Goal: Transaction & Acquisition: Purchase product/service

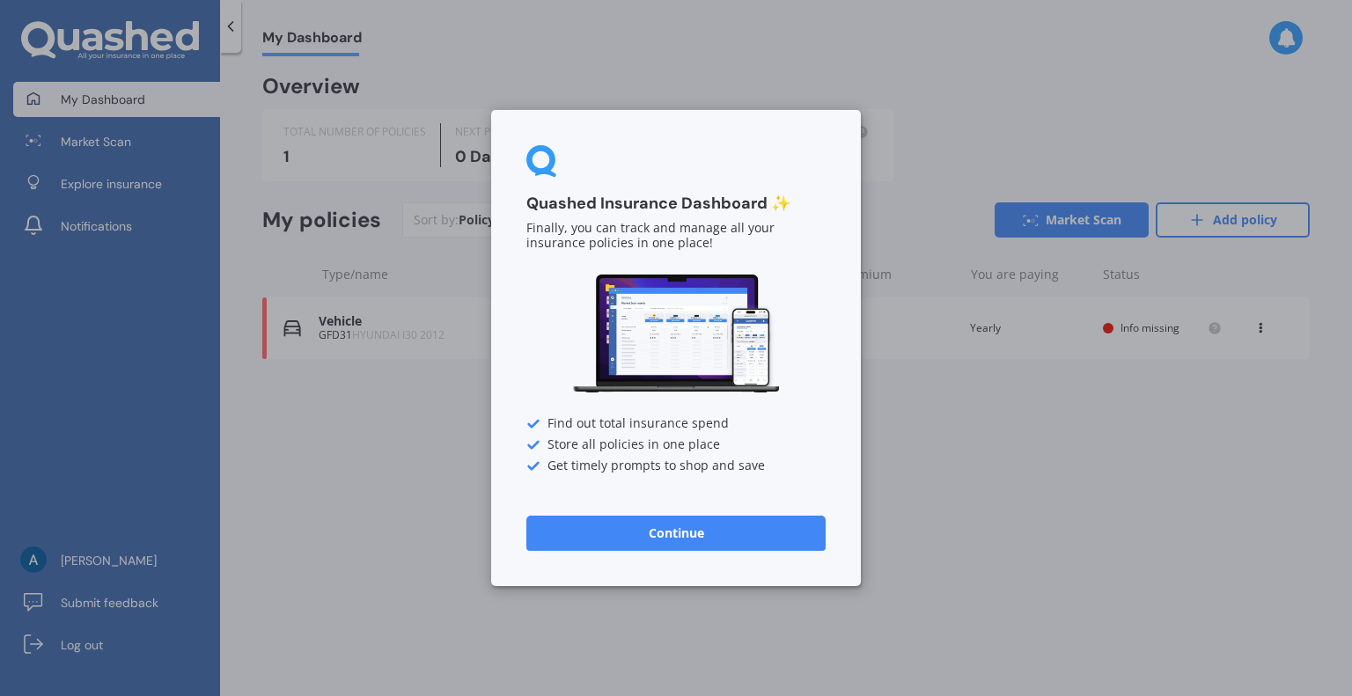
click at [687, 529] on button "Continue" at bounding box center [675, 533] width 299 height 35
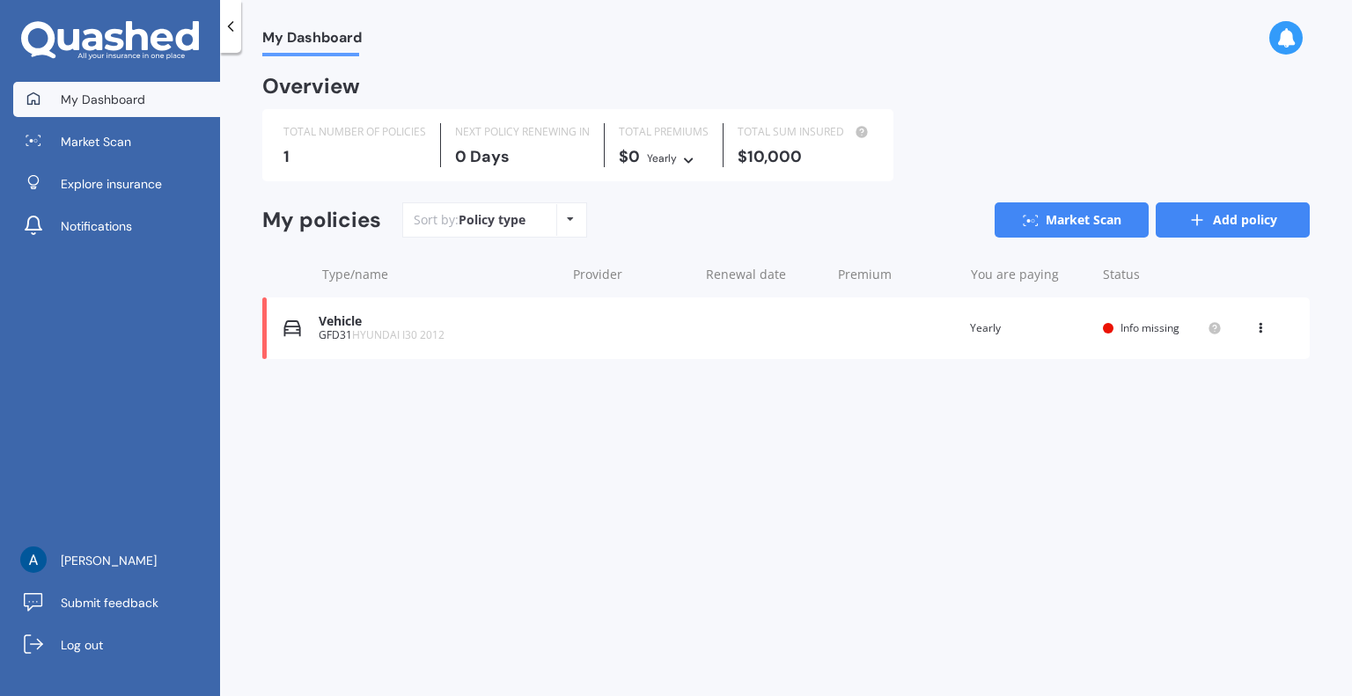
click at [1212, 217] on link "Add policy" at bounding box center [1233, 219] width 154 height 35
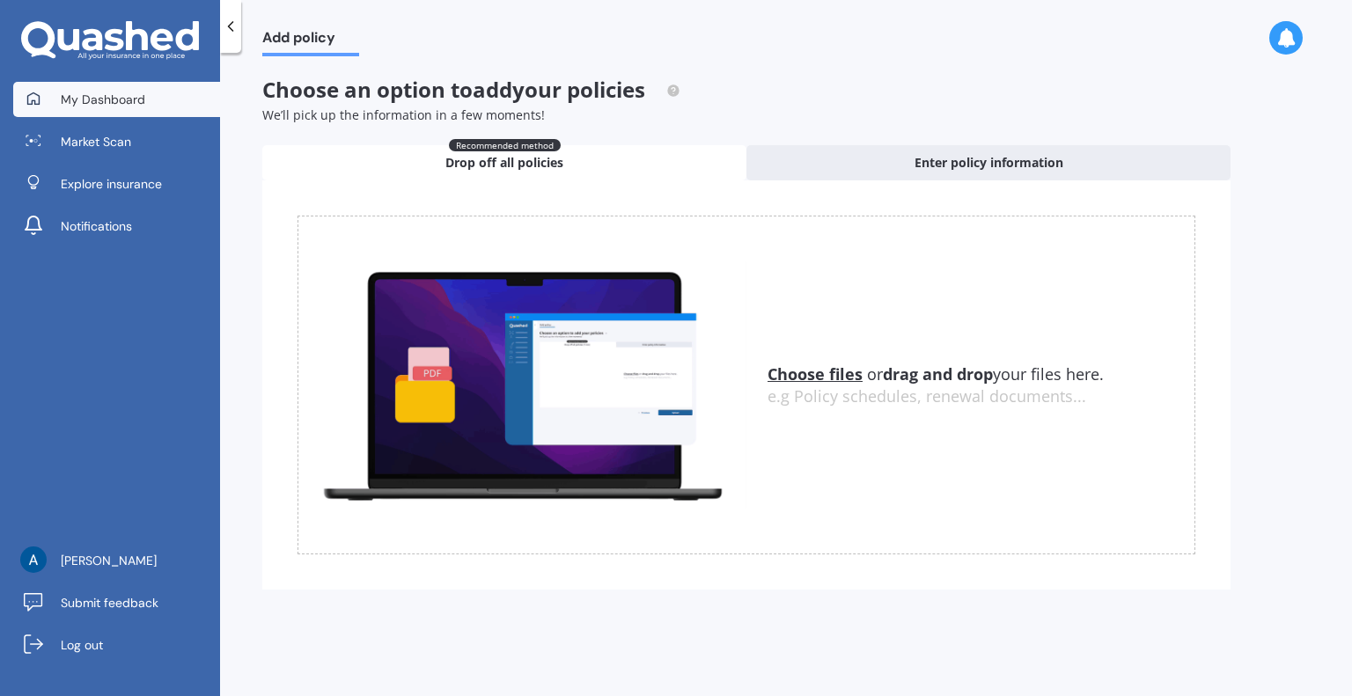
click at [116, 97] on span "My Dashboard" at bounding box center [103, 100] width 85 height 18
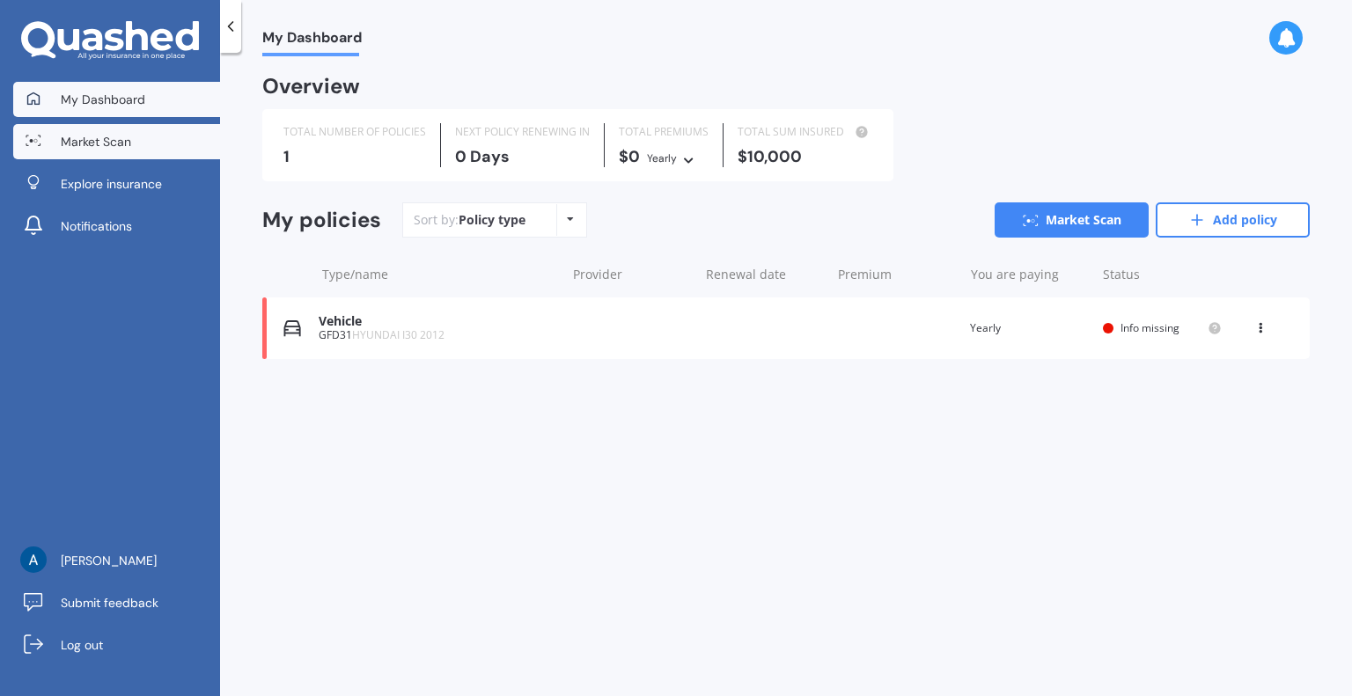
click at [115, 136] on span "Market Scan" at bounding box center [96, 142] width 70 height 18
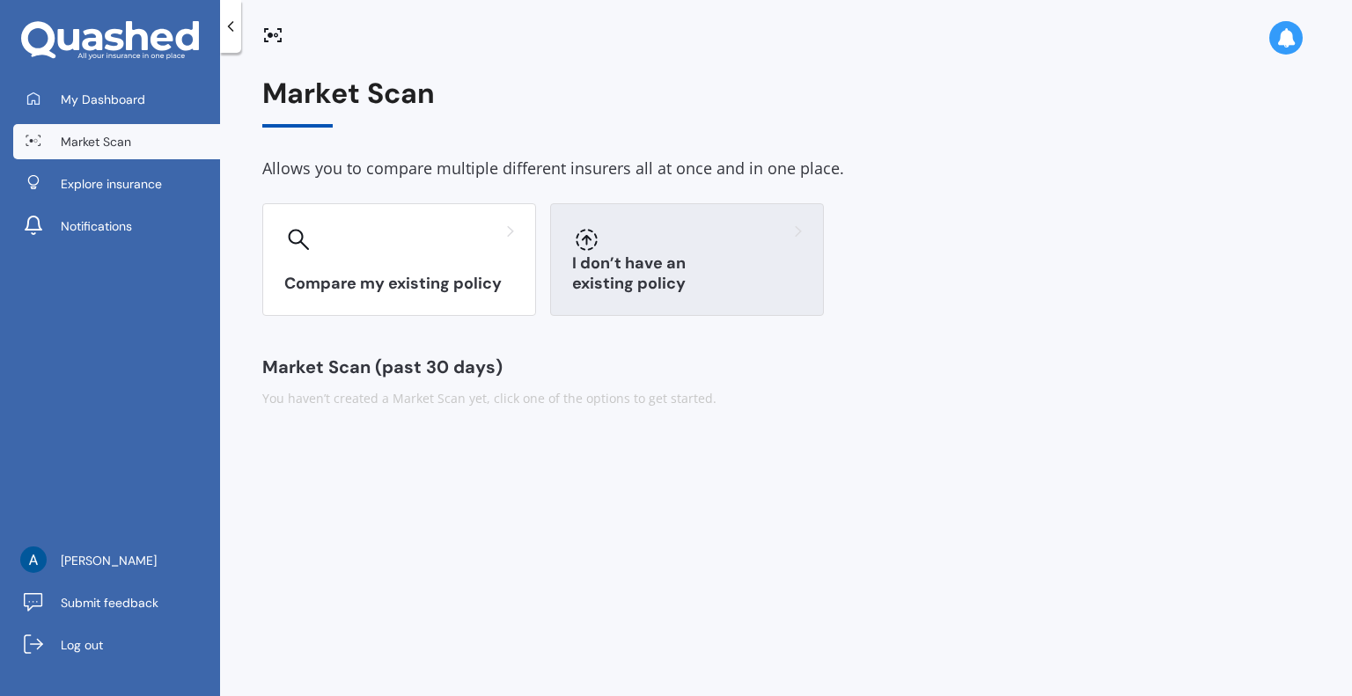
click at [649, 284] on h3 "I don’t have an existing policy" at bounding box center [687, 274] width 230 height 40
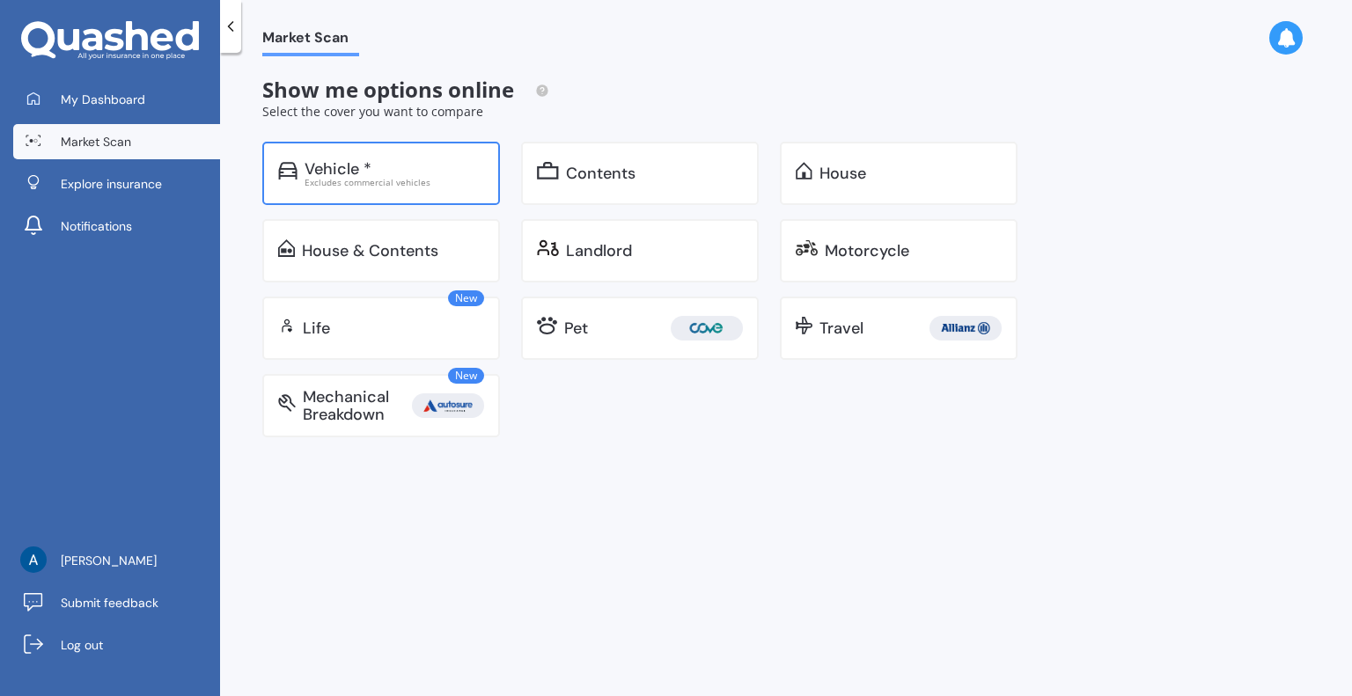
click at [380, 178] on div "Excludes commercial vehicles" at bounding box center [395, 182] width 180 height 9
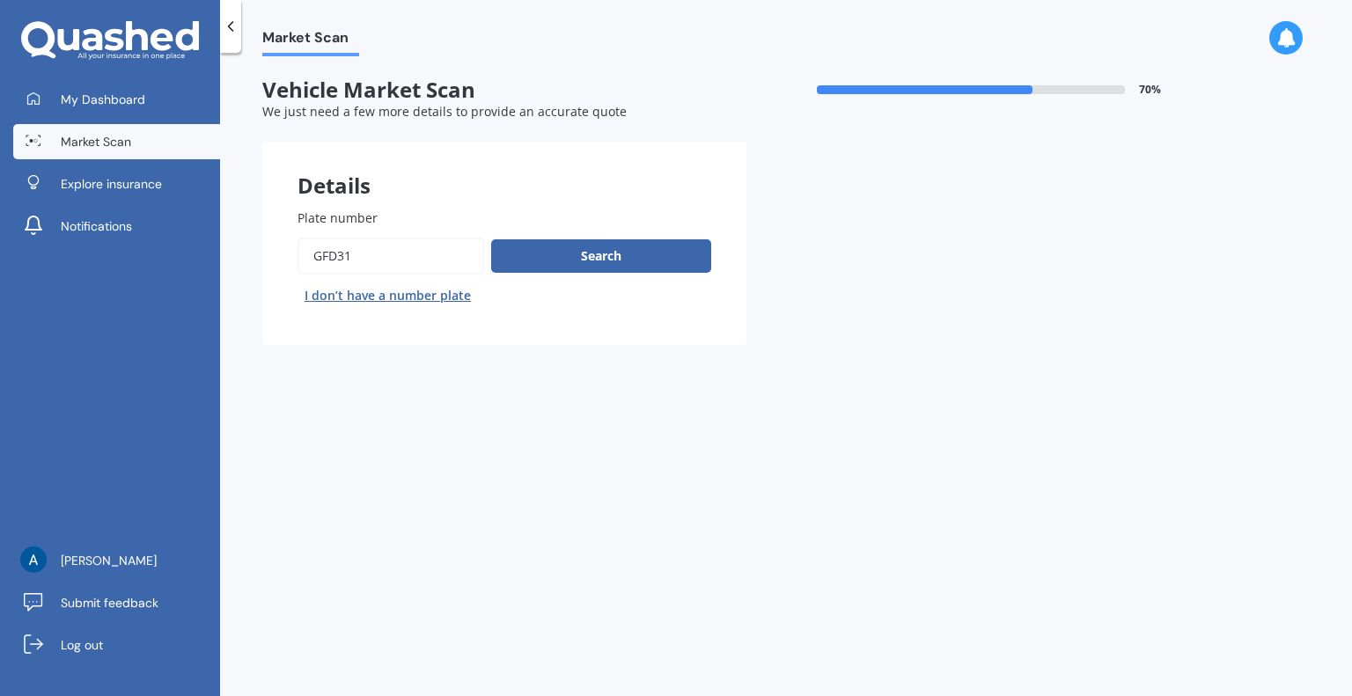
drag, startPoint x: 405, startPoint y: 260, endPoint x: 289, endPoint y: 264, distance: 116.3
click at [289, 264] on div "Plate number Search I don’t have a number plate" at bounding box center [504, 259] width 484 height 172
type input "b6raa"
click at [557, 261] on button "Search" at bounding box center [601, 255] width 220 height 33
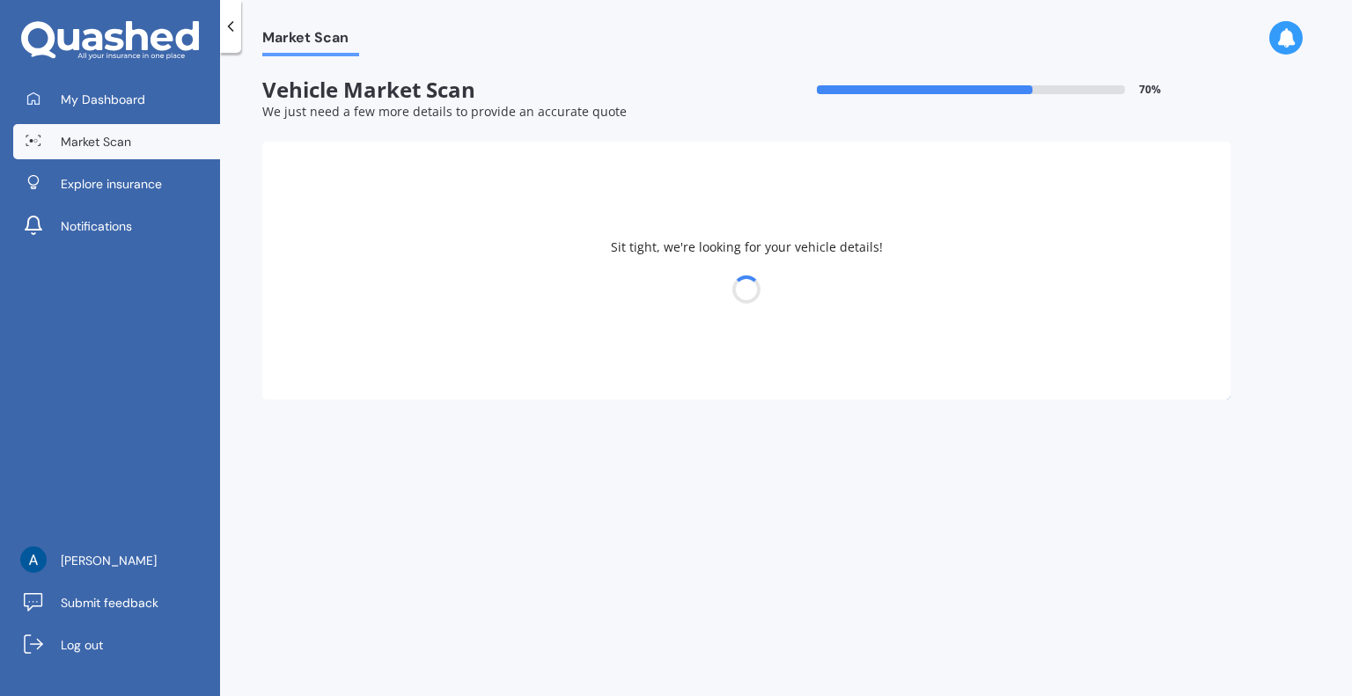
select select "09"
select select "11"
select select "1982"
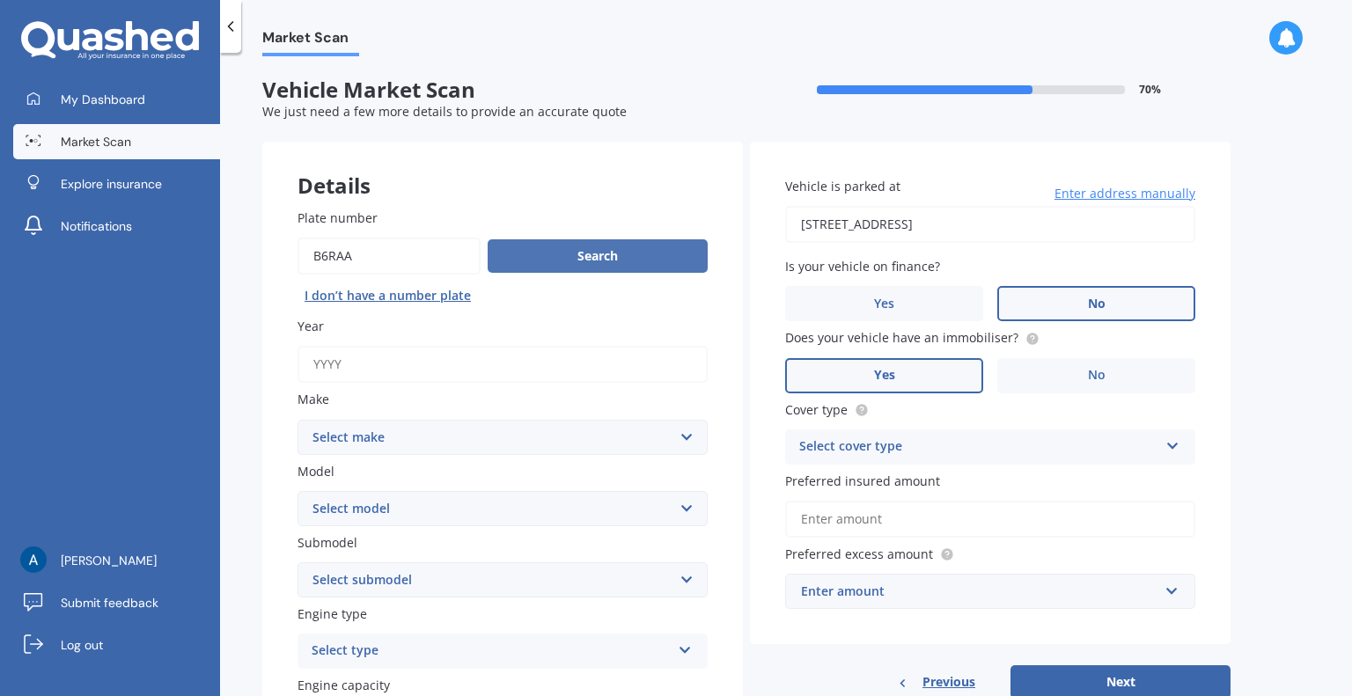
click at [523, 253] on button "Search" at bounding box center [598, 255] width 220 height 33
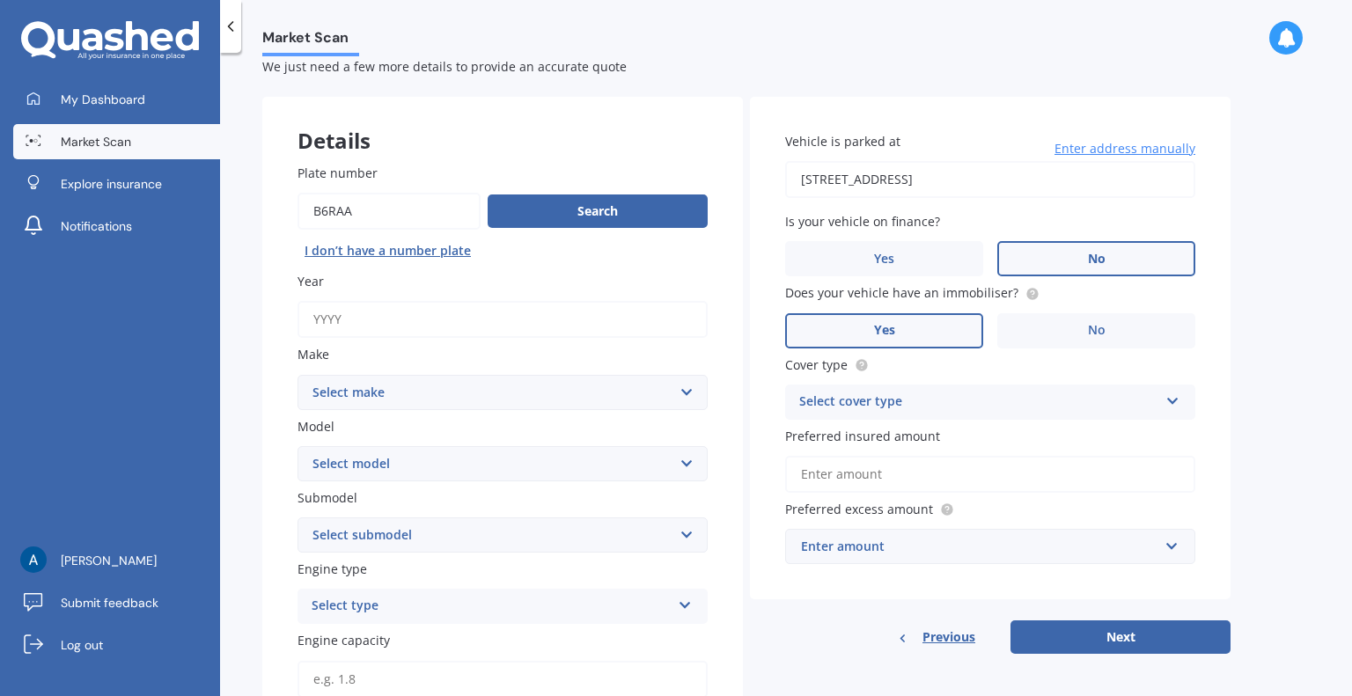
scroll to position [46, 0]
click at [377, 321] on input "Year" at bounding box center [503, 318] width 410 height 37
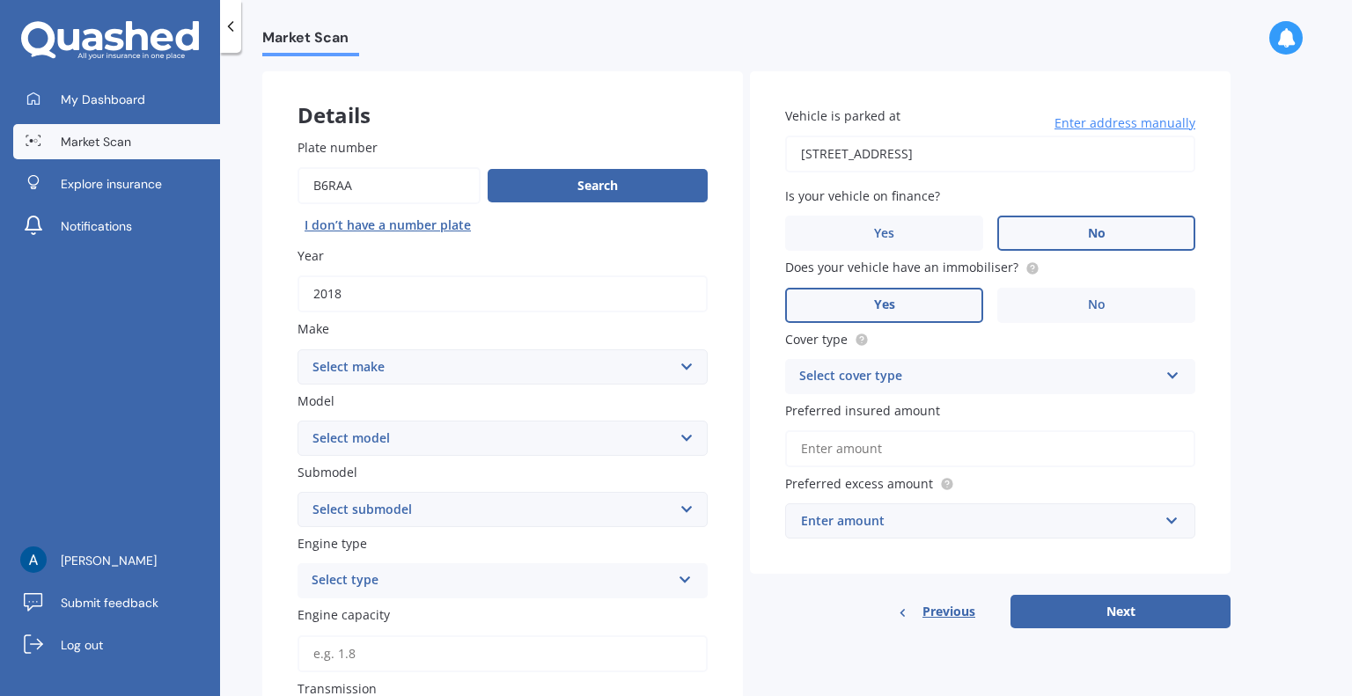
type input "2018"
click at [422, 361] on select "Select make ALFA ROMEO AUDI AUSTIN BMW CADILLAC CHEVROLET CITROEN DAIHATSU DAIM…" at bounding box center [503, 366] width 410 height 35
click at [263, 267] on div "Plate number Search I don’t have a number plate Year [DATE] Make Select make AL…" at bounding box center [502, 620] width 481 height 1034
click at [379, 367] on select "Select make ALFA ROMEO AUDI AUSTIN BMW CADILLAC CHEVROLET CITROEN DAIHATSU DAIM…" at bounding box center [503, 366] width 410 height 35
click at [257, 260] on div "Market Scan Vehicle Market Scan 70 % We just need a few more details to provide…" at bounding box center [786, 378] width 1132 height 644
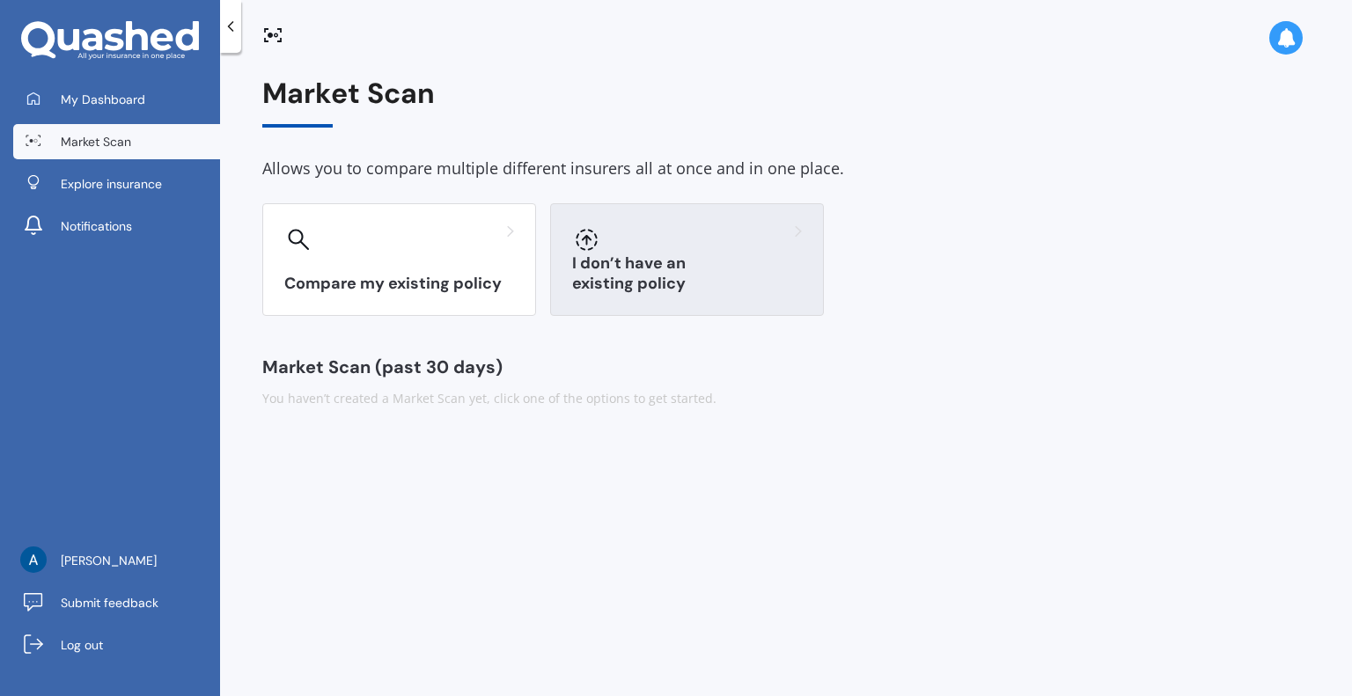
click at [652, 270] on div "I don’t have an existing policy" at bounding box center [687, 259] width 274 height 113
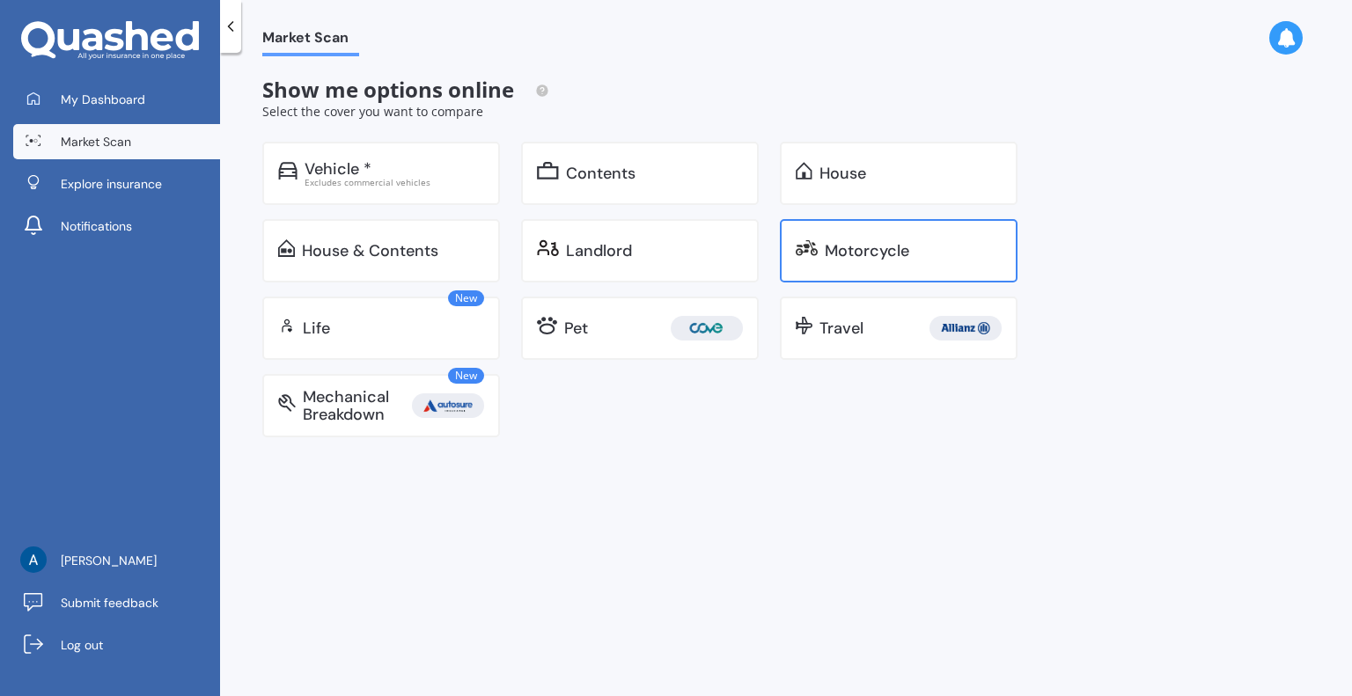
click at [877, 249] on div "Motorcycle" at bounding box center [867, 251] width 85 height 18
select select "09"
select select "11"
select select "1982"
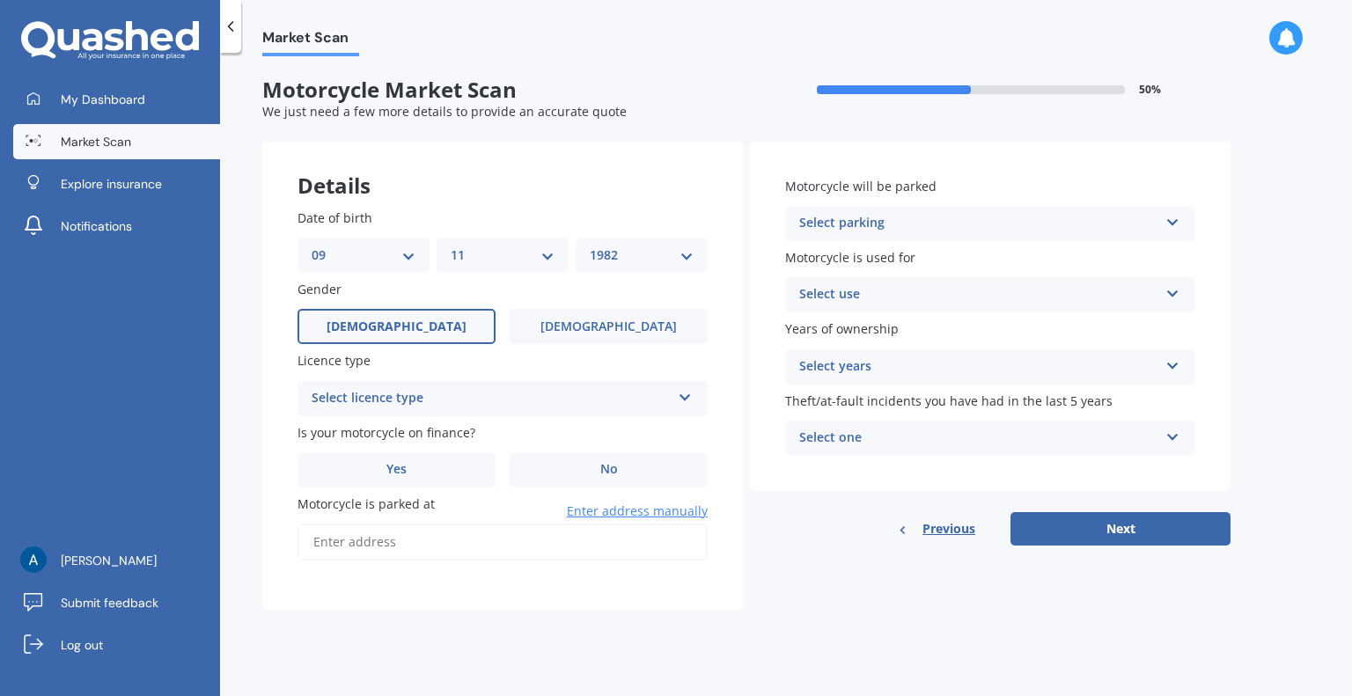
click at [483, 403] on div "Select licence type" at bounding box center [491, 398] width 359 height 21
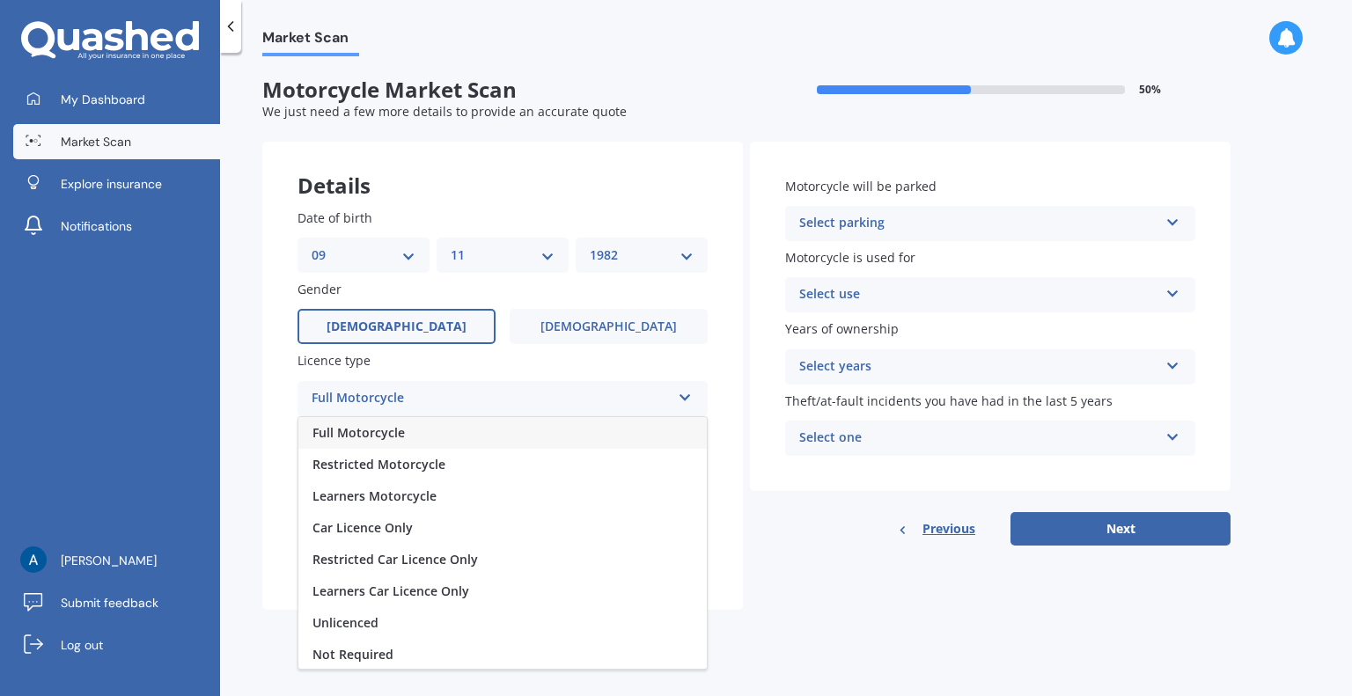
click at [411, 432] on div "Full Motorcycle" at bounding box center [502, 433] width 408 height 32
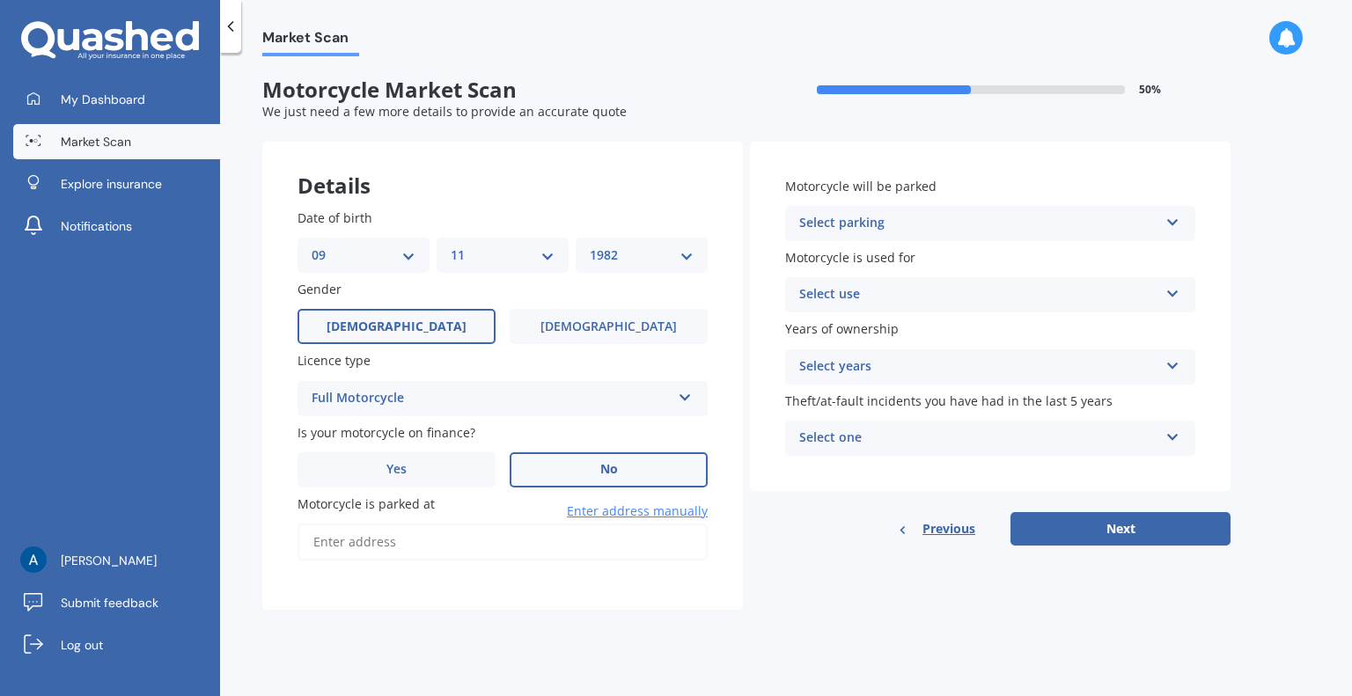
click at [579, 469] on label "No" at bounding box center [609, 469] width 198 height 35
click at [0, 0] on input "No" at bounding box center [0, 0] width 0 height 0
click at [452, 548] on input "Motorcycle is parked at" at bounding box center [503, 542] width 410 height 37
type input "[STREET_ADDRESS]"
click at [921, 226] on div "Select parking" at bounding box center [978, 223] width 359 height 21
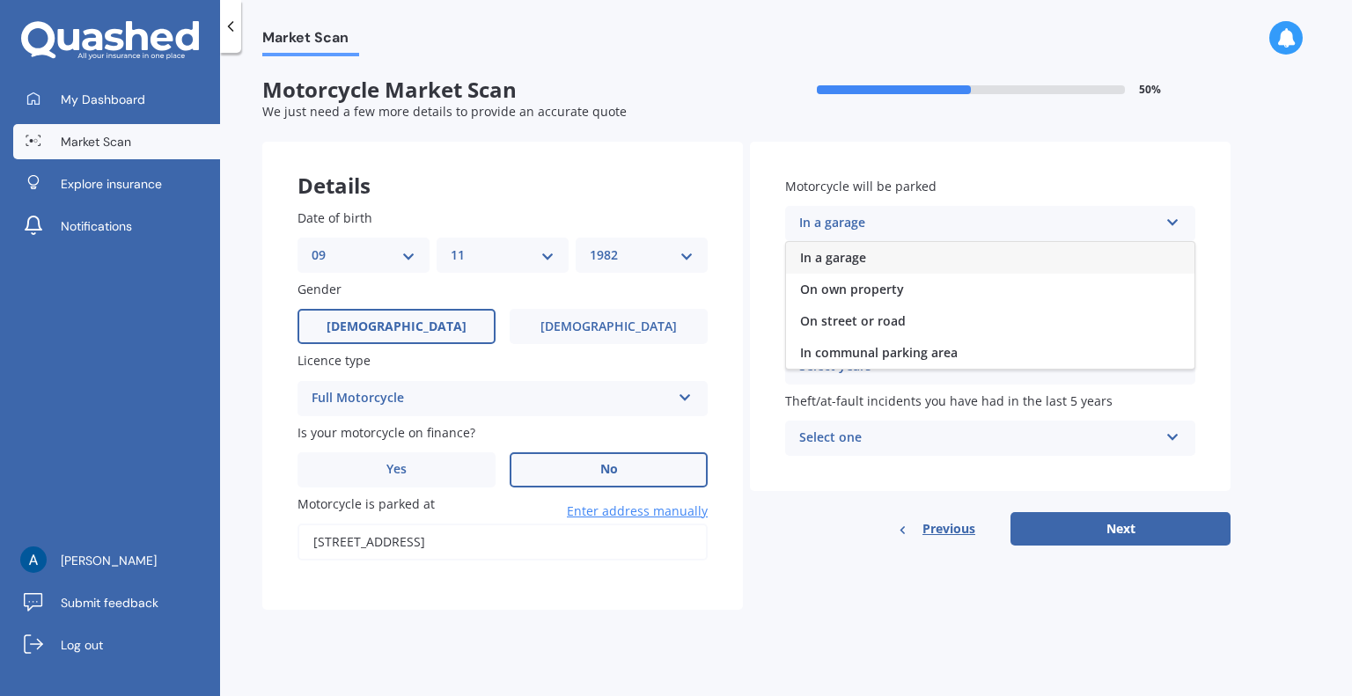
click at [862, 262] on span "In a garage" at bounding box center [833, 257] width 66 height 17
click at [881, 294] on div "Select use" at bounding box center [978, 294] width 359 height 21
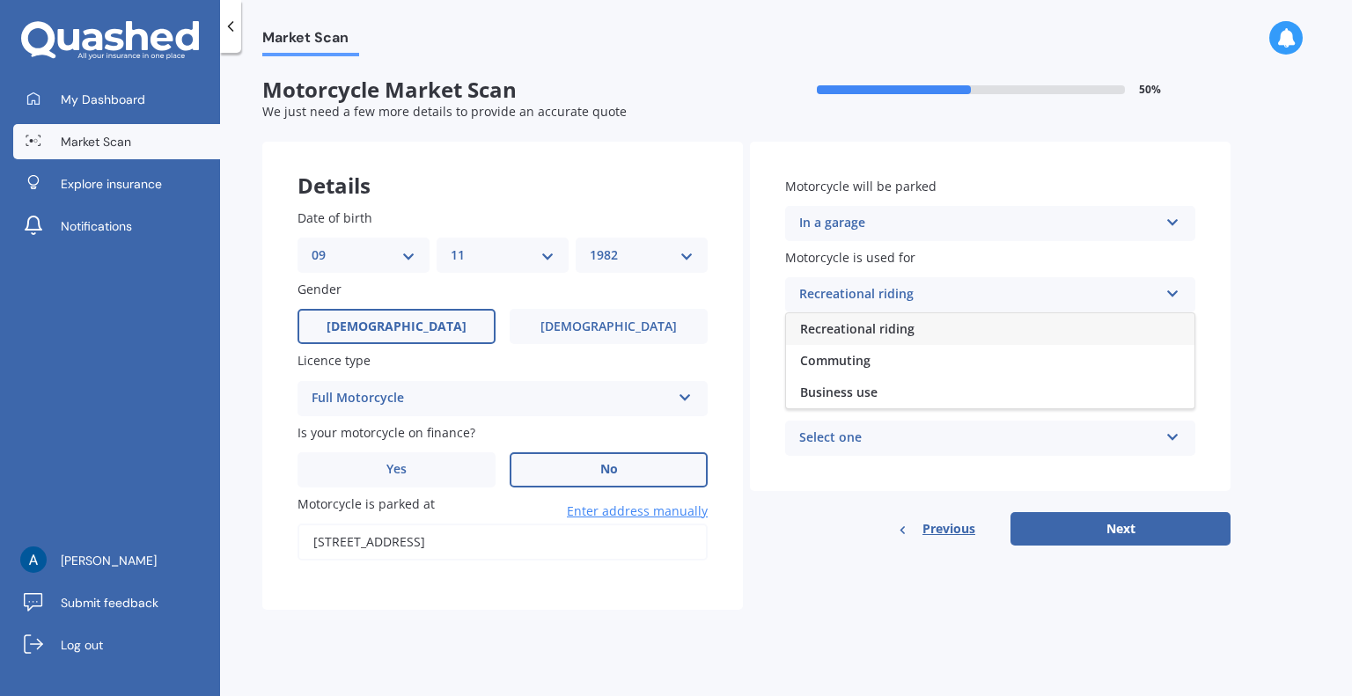
click at [873, 327] on span "Recreational riding" at bounding box center [857, 328] width 114 height 17
click at [875, 363] on div "Select years" at bounding box center [978, 367] width 359 height 21
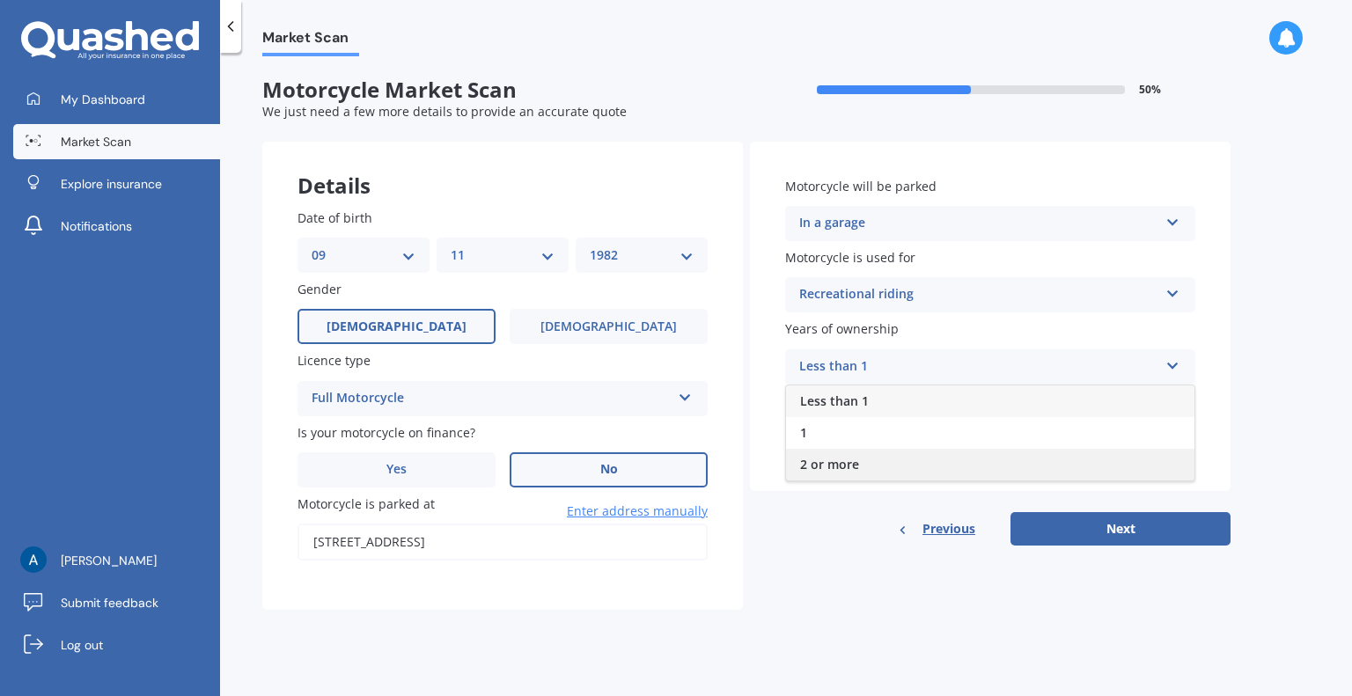
click at [849, 461] on span "2 or more" at bounding box center [829, 464] width 59 height 17
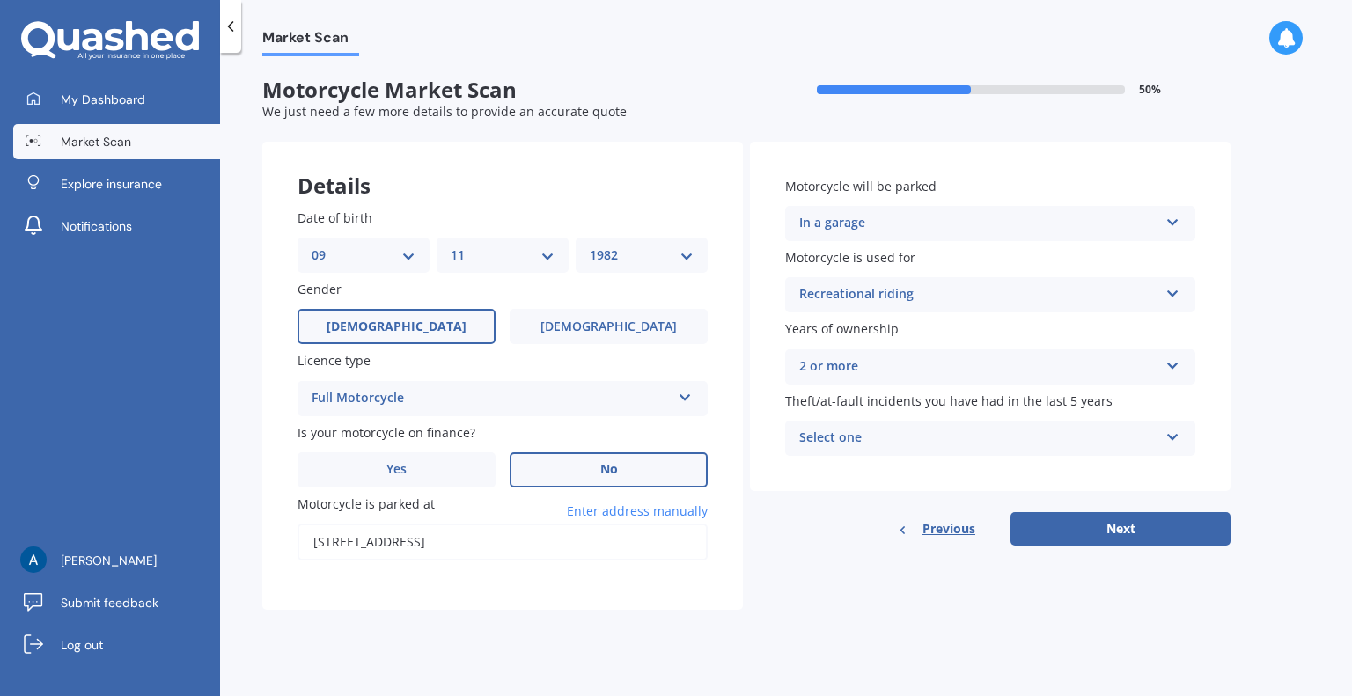
click at [909, 438] on div "Select one" at bounding box center [978, 438] width 359 height 21
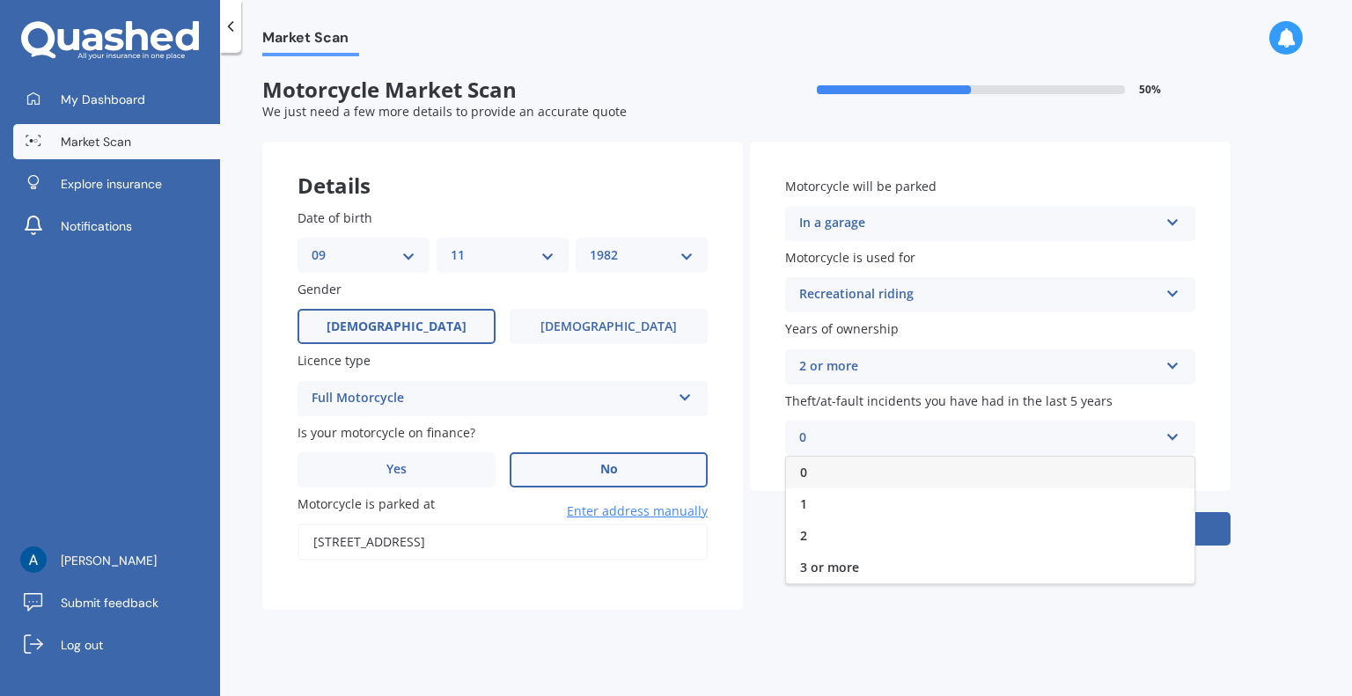
click at [843, 471] on div "0" at bounding box center [990, 473] width 408 height 32
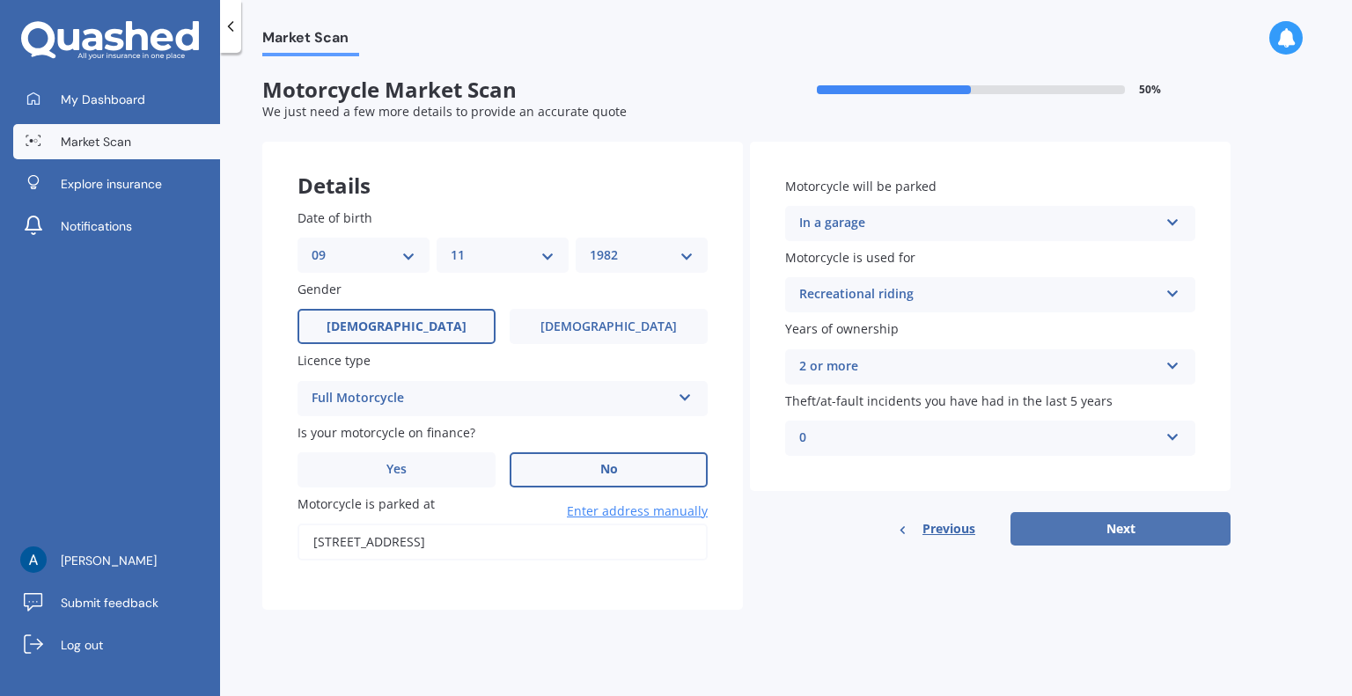
click at [1101, 532] on button "Next" at bounding box center [1121, 528] width 220 height 33
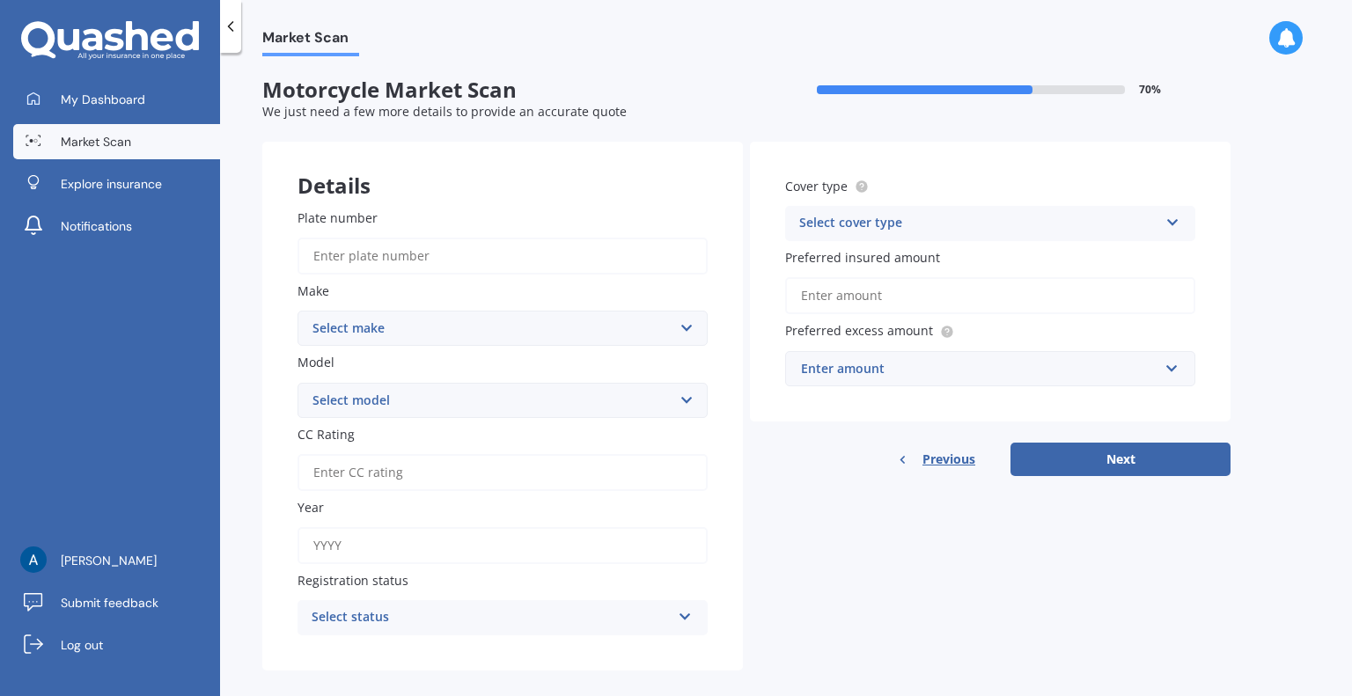
click at [427, 255] on input "Plate number" at bounding box center [503, 256] width 410 height 37
type input "b6raa"
click at [239, 341] on div "Market Scan Motorcycle Market Scan 70 % We just need a few more details to prov…" at bounding box center [786, 378] width 1132 height 644
click at [460, 246] on input "b6raa" at bounding box center [503, 256] width 410 height 37
click at [614, 187] on div "Details" at bounding box center [502, 168] width 481 height 53
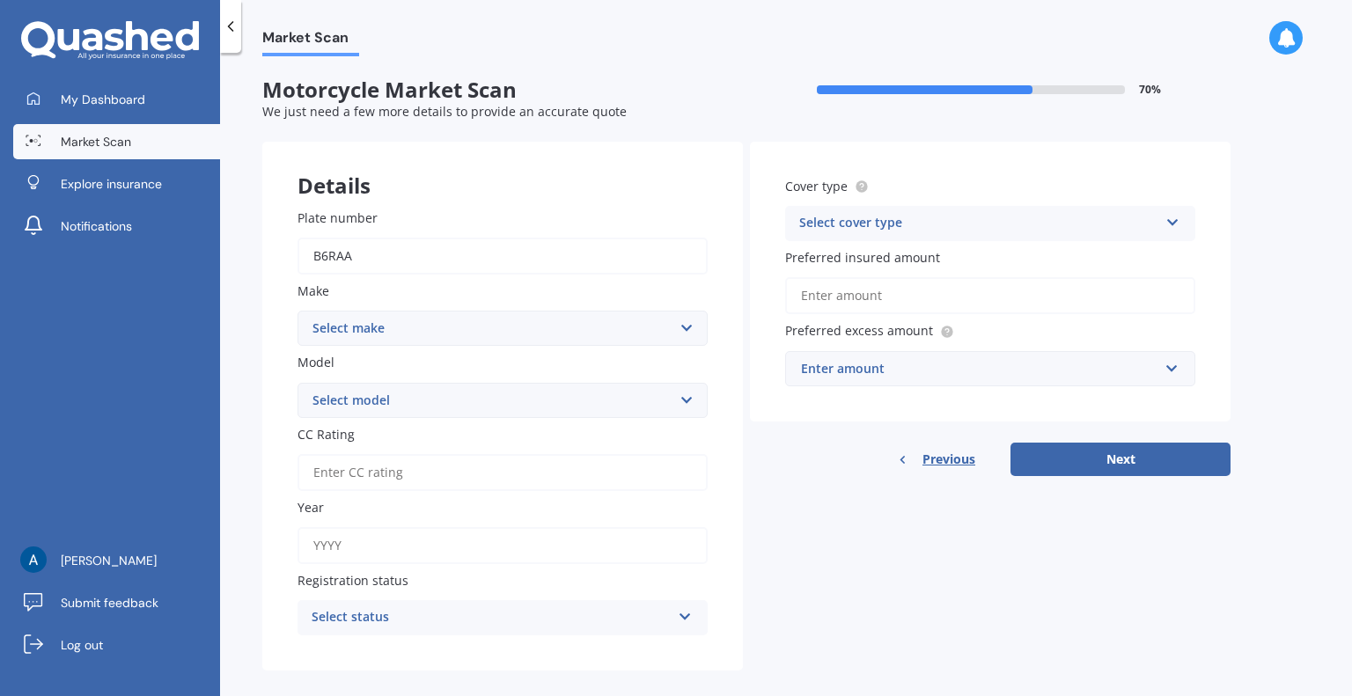
click at [468, 331] on select "Select make BMW BUELL CAGIVA DUCATI ENFIELD HARLEY-DAVIDSON HONDA KAWASAKI MZ S…" at bounding box center [503, 328] width 410 height 35
select select "Yamaha"
click at [298, 311] on select "Select make BMW BUELL CAGIVA DUCATI ENFIELD HARLEY-DAVIDSON HONDA KAWASAKI MZ S…" at bounding box center [503, 328] width 410 height 35
click at [441, 402] on select "Select model" at bounding box center [503, 400] width 410 height 35
click at [434, 402] on select "Select model" at bounding box center [503, 400] width 410 height 35
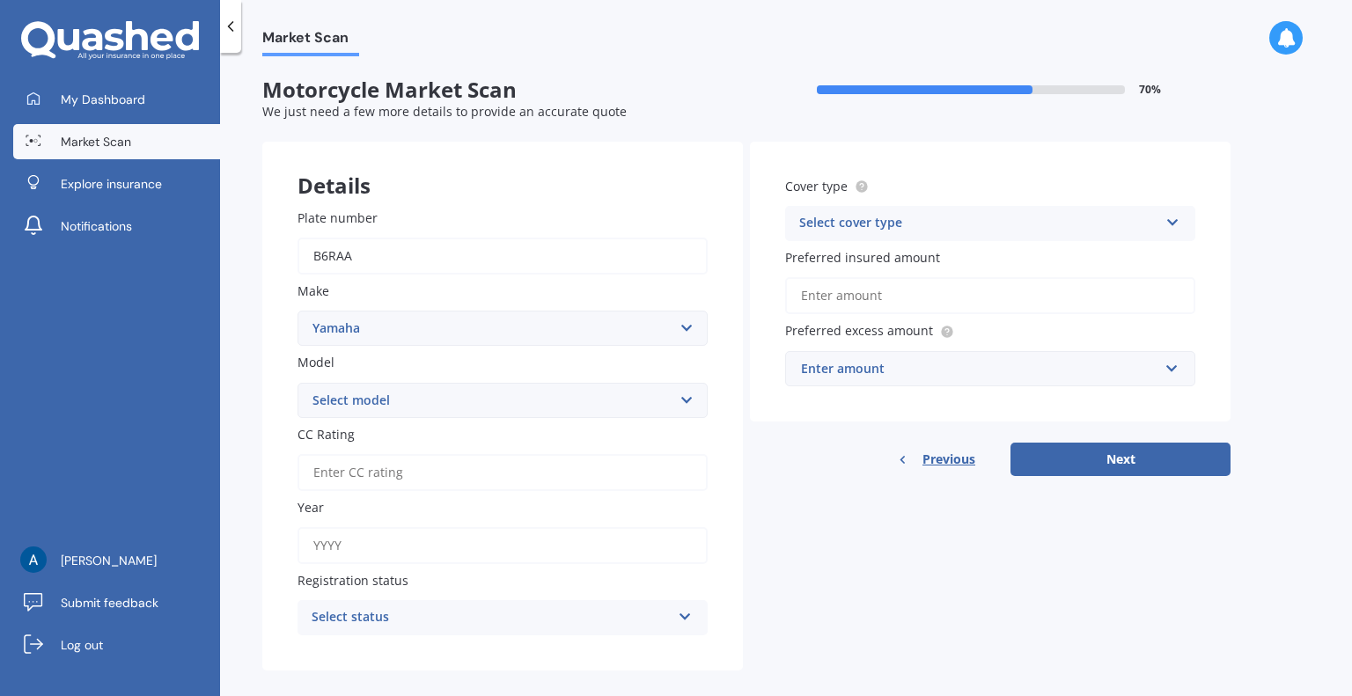
click at [269, 380] on div "Plate number b6raa Make Select make BMW BUELL CAGIVA DUCATI ENFIELD HARLEY-DAVI…" at bounding box center [502, 422] width 481 height 498
click at [408, 406] on select "Select model" at bounding box center [503, 400] width 410 height 35
click at [436, 330] on select "Select make BMW BUELL CAGIVA DUCATI ENFIELD HARLEY-DAVIDSON HONDA KAWASAKI MZ S…" at bounding box center [503, 328] width 410 height 35
click at [298, 311] on select "Select make BMW BUELL CAGIVA DUCATI ENFIELD HARLEY-DAVIDSON HONDA KAWASAKI MZ S…" at bounding box center [503, 328] width 410 height 35
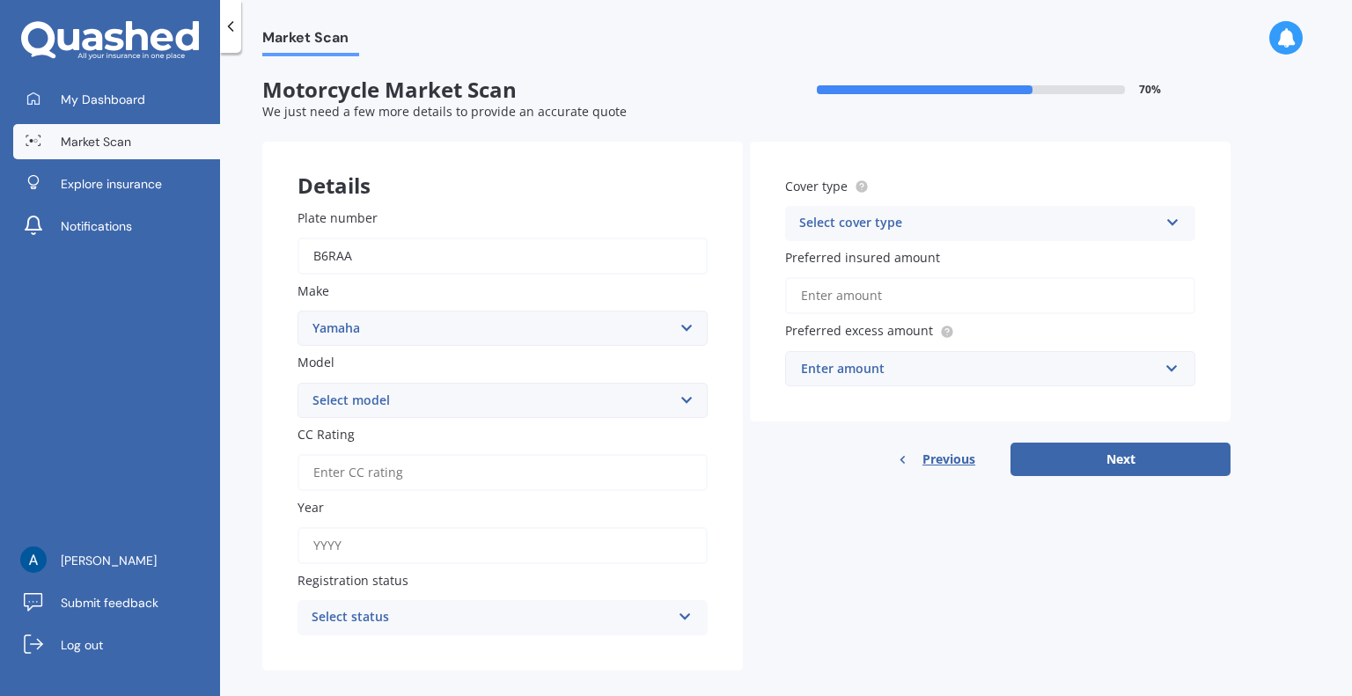
click at [380, 392] on select "Select model BEEWEE YW100 FJR1300A FJR1300AS - YCCS FZ-1N FZ1-S FZ6N FZ6R JOG -…" at bounding box center [503, 400] width 410 height 35
select select "YZF-R6"
click at [298, 383] on select "Select model BEEWEE YW100 FJR1300A FJR1300AS - YCCS FZ-1N FZ1-S FZ6N FZ6R JOG -…" at bounding box center [503, 400] width 410 height 35
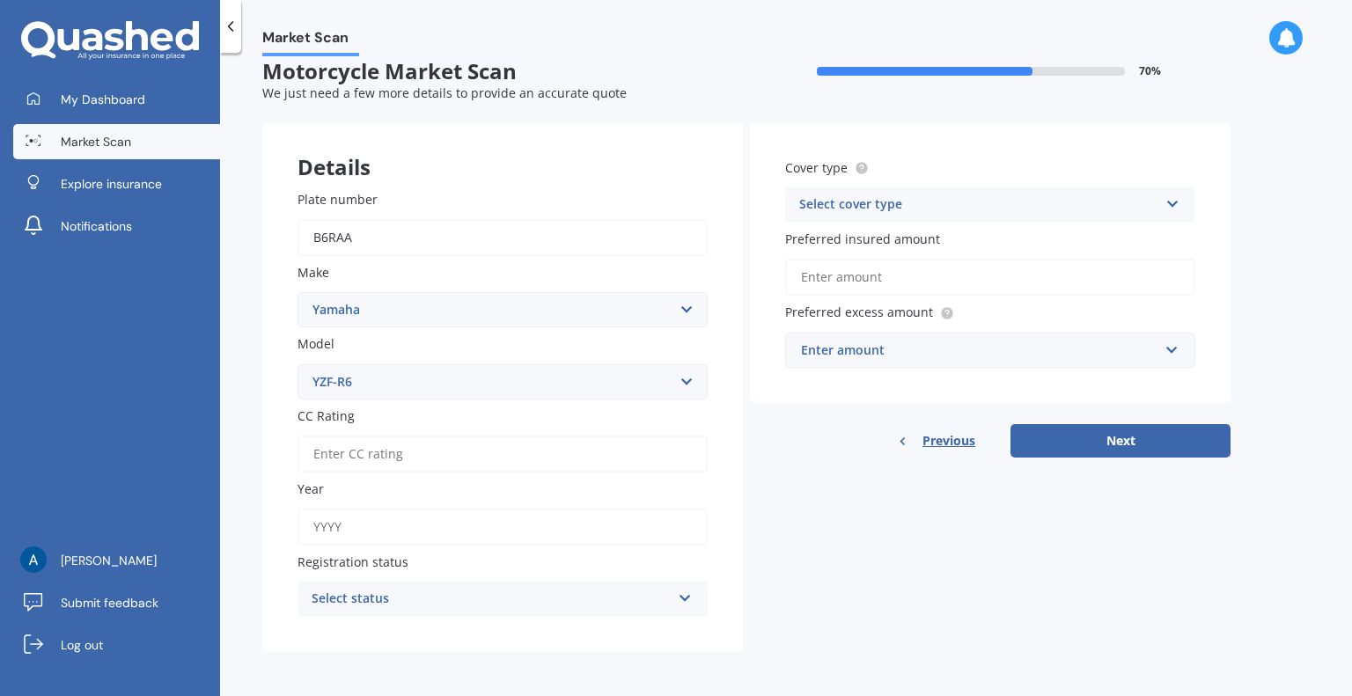
click at [351, 453] on input "CC Rating" at bounding box center [503, 454] width 410 height 37
type input "599"
click at [408, 541] on input "Year" at bounding box center [503, 527] width 410 height 37
type input "2018"
click at [246, 485] on div "Market Scan Motorcycle Market Scan 70 % We just need a few more details to prov…" at bounding box center [786, 378] width 1132 height 644
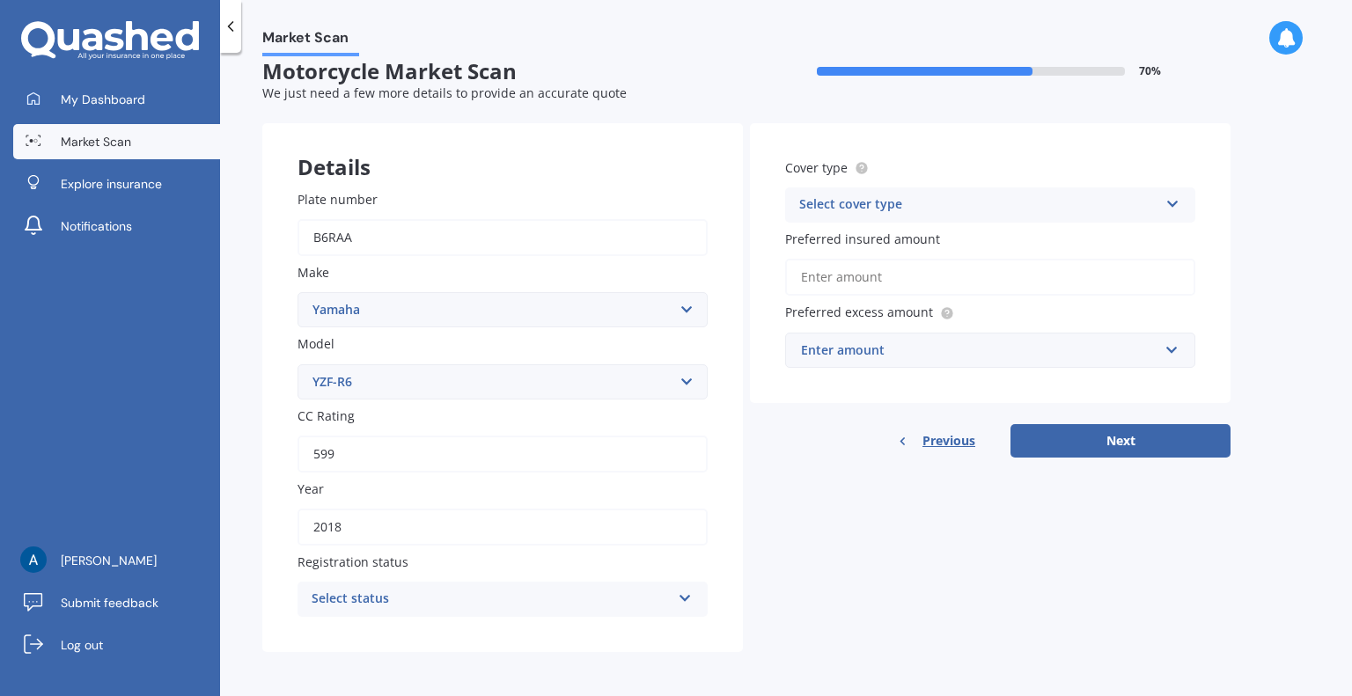
click at [355, 591] on div "Select status" at bounding box center [491, 599] width 359 height 21
click at [379, 496] on span "Road registered" at bounding box center [361, 501] width 96 height 17
click at [957, 206] on div "Select cover type" at bounding box center [978, 205] width 359 height 21
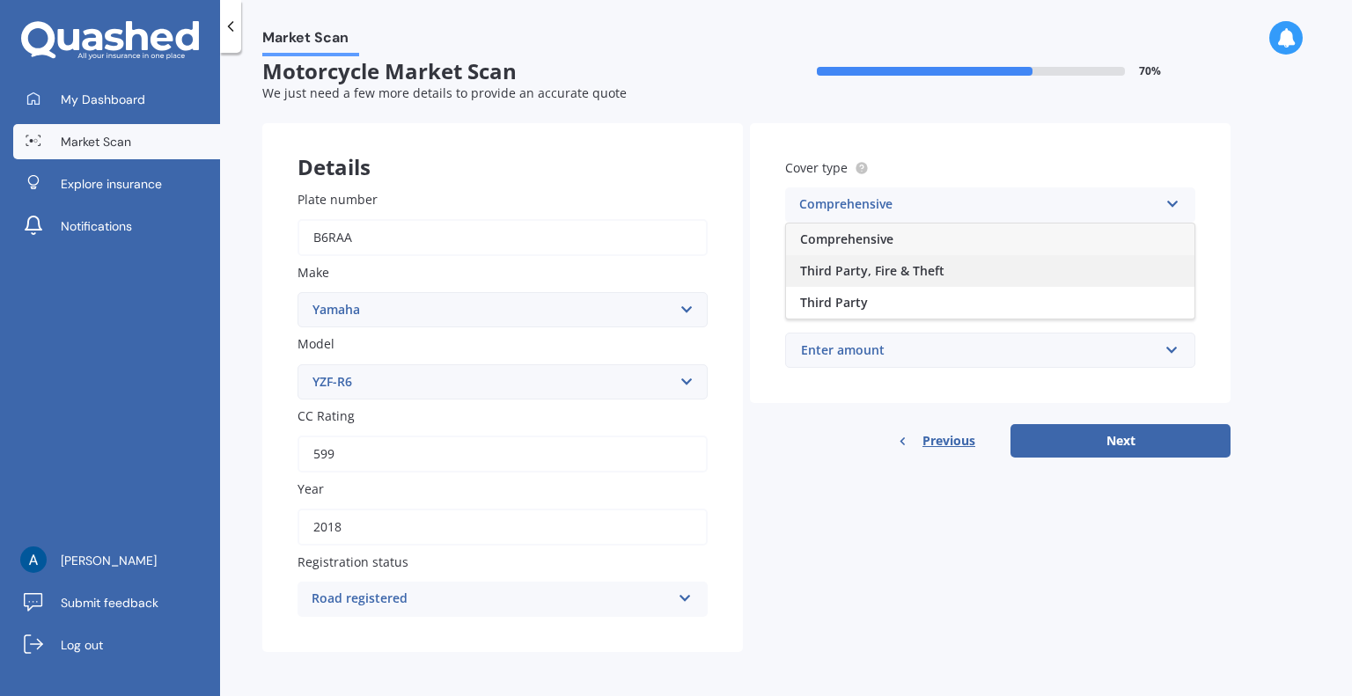
click at [893, 269] on span "Third Party, Fire & Theft" at bounding box center [872, 270] width 144 height 17
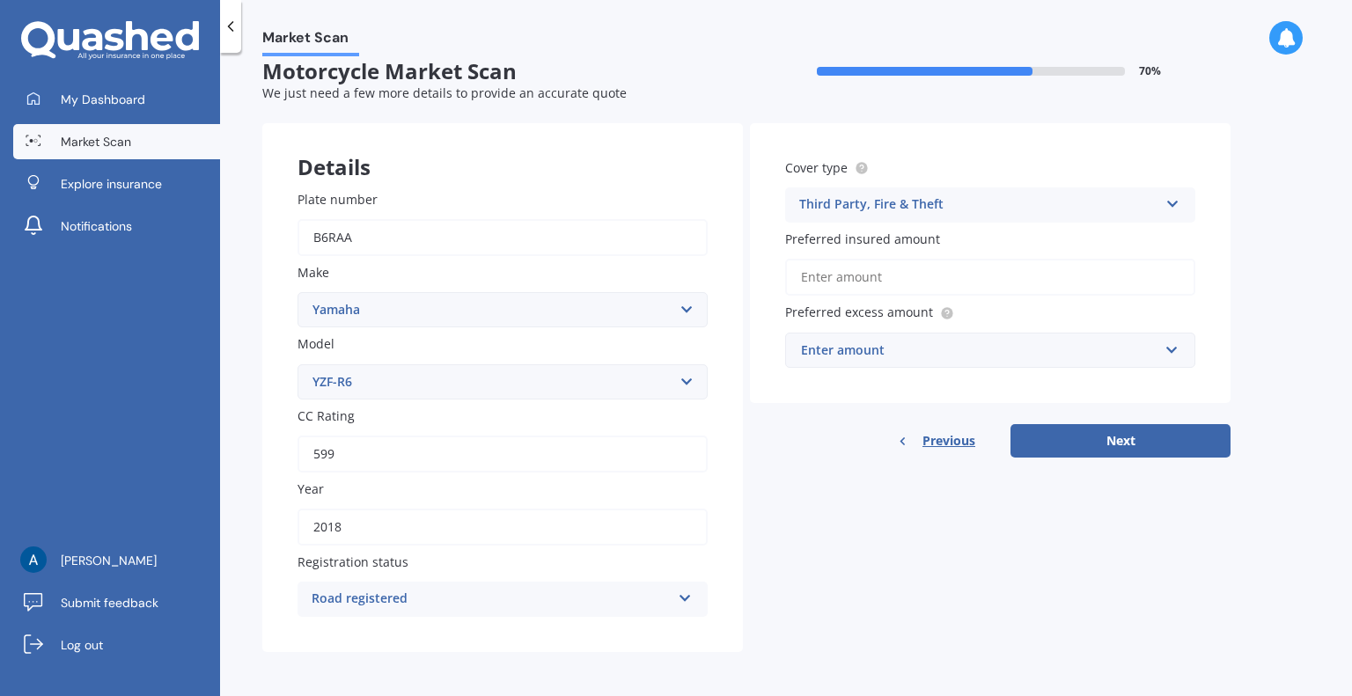
click at [870, 278] on input "Preferred insured amount" at bounding box center [990, 277] width 410 height 37
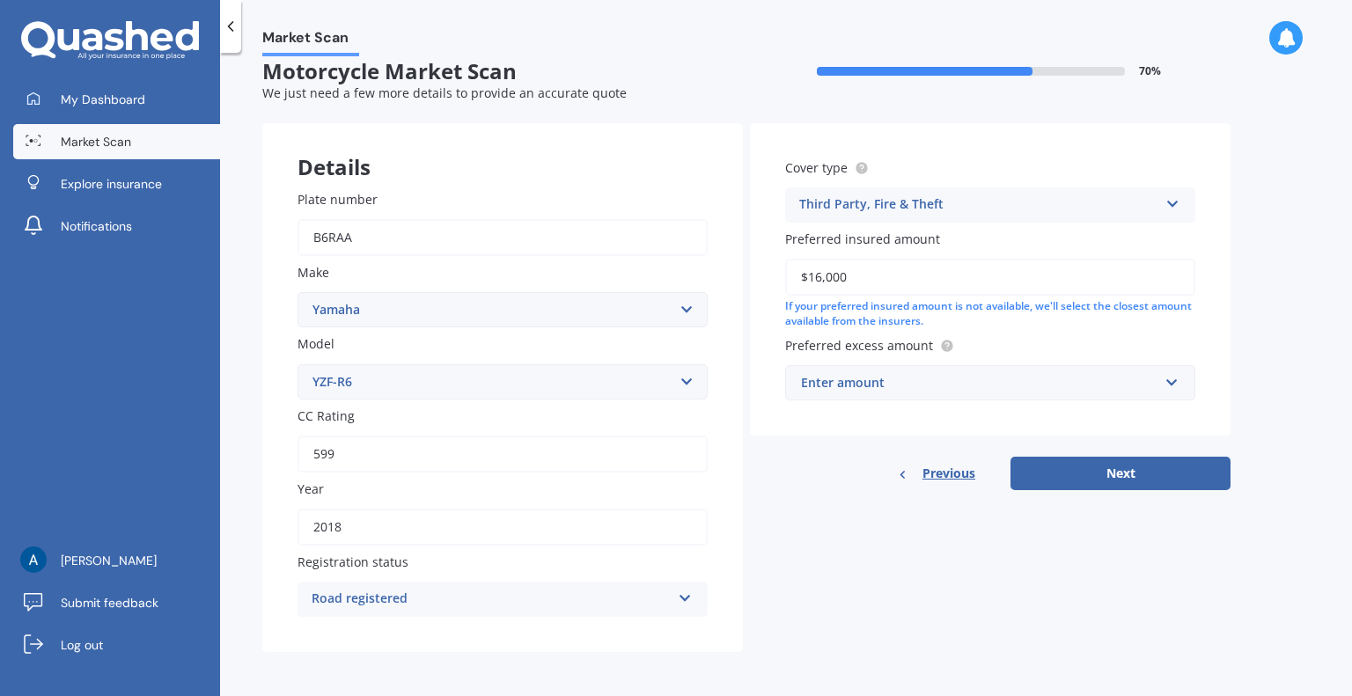
type input "$16,000"
click at [837, 503] on div "Details Plate number b6raa Make Select make BMW BUELL CAGIVA DUCATI ENFIELD HAR…" at bounding box center [746, 388] width 968 height 530
click at [940, 384] on div "Enter amount" at bounding box center [979, 382] width 357 height 19
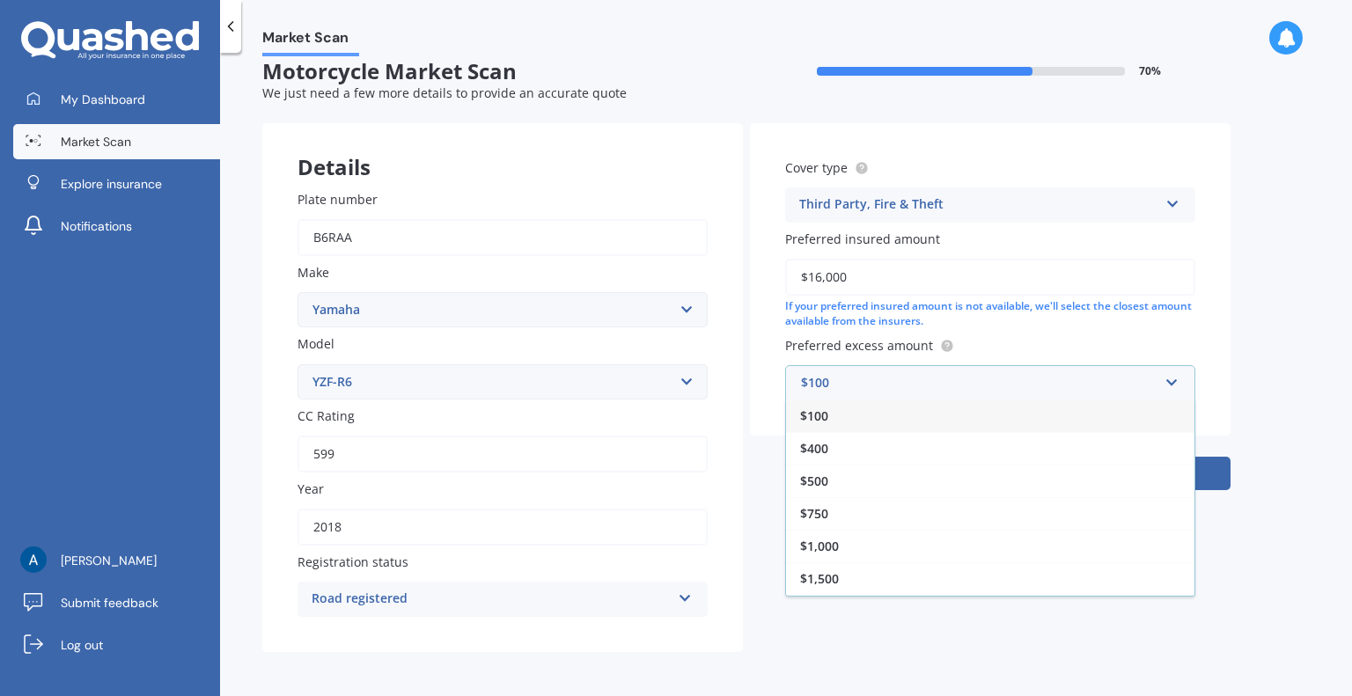
click at [886, 422] on div "$100" at bounding box center [990, 416] width 408 height 33
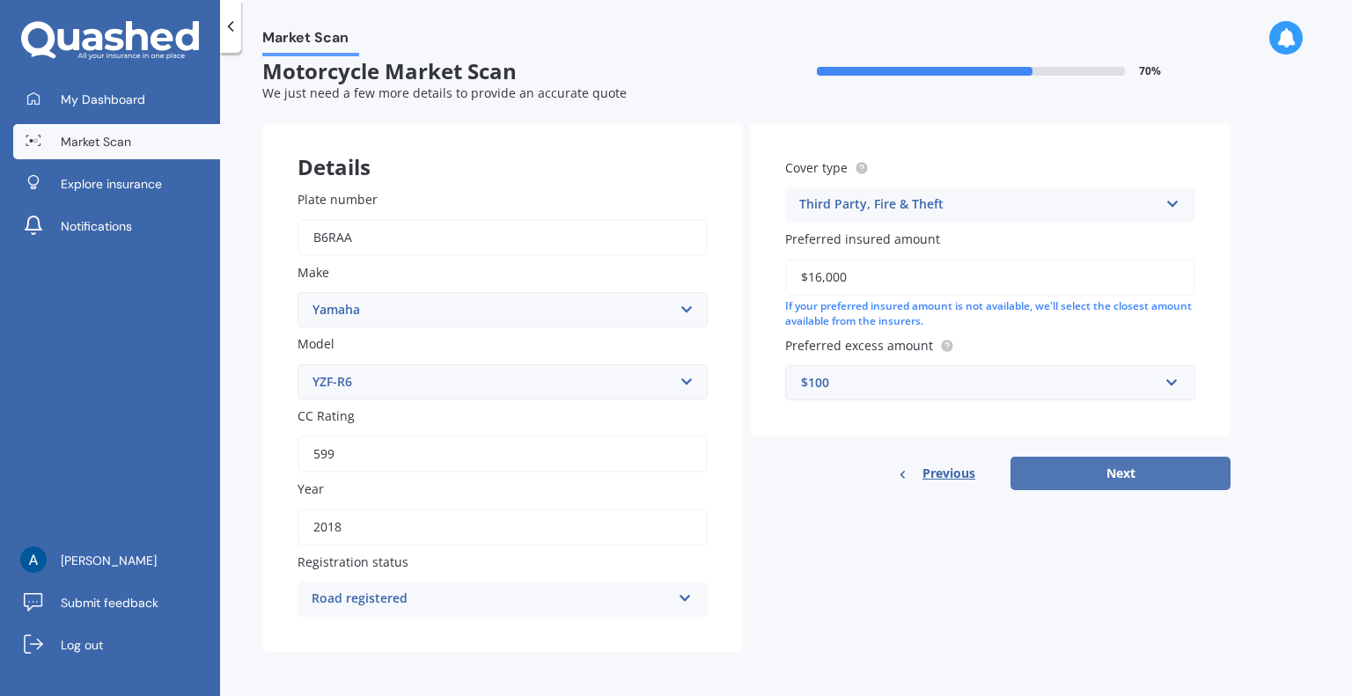
click at [1111, 469] on button "Next" at bounding box center [1121, 473] width 220 height 33
select select "09"
select select "11"
select select "1982"
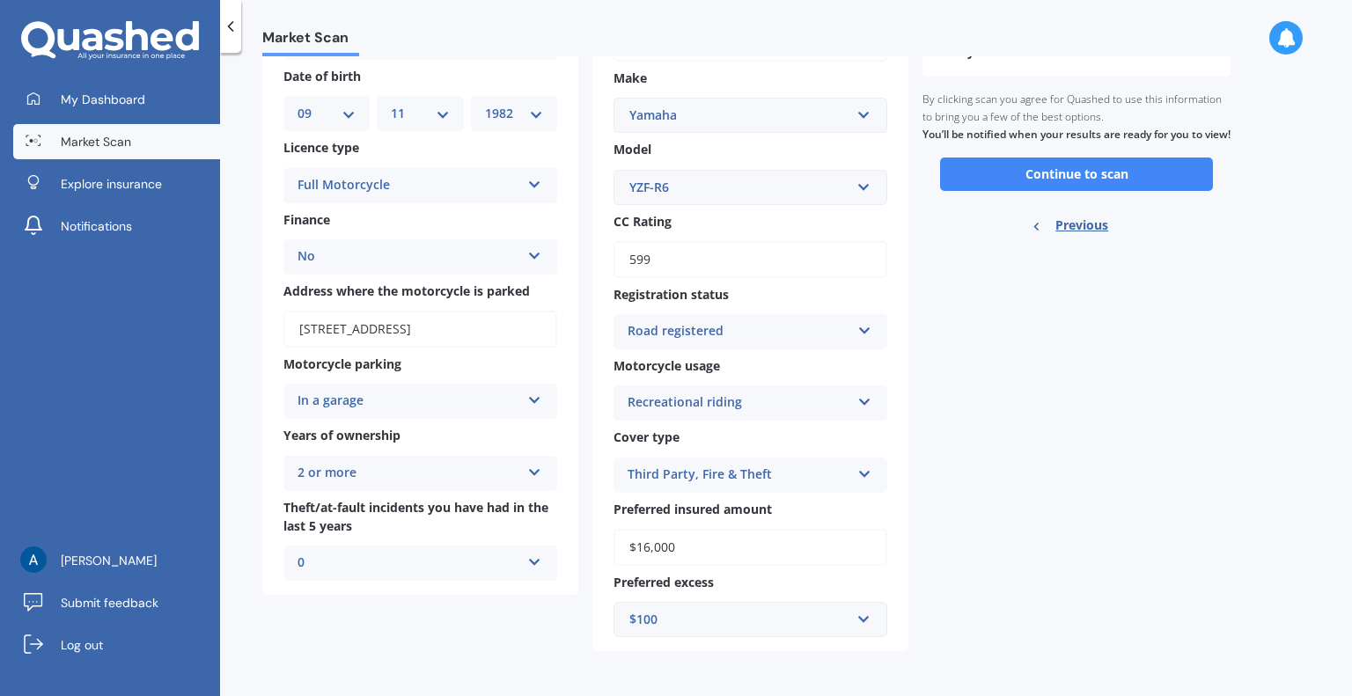
scroll to position [0, 0]
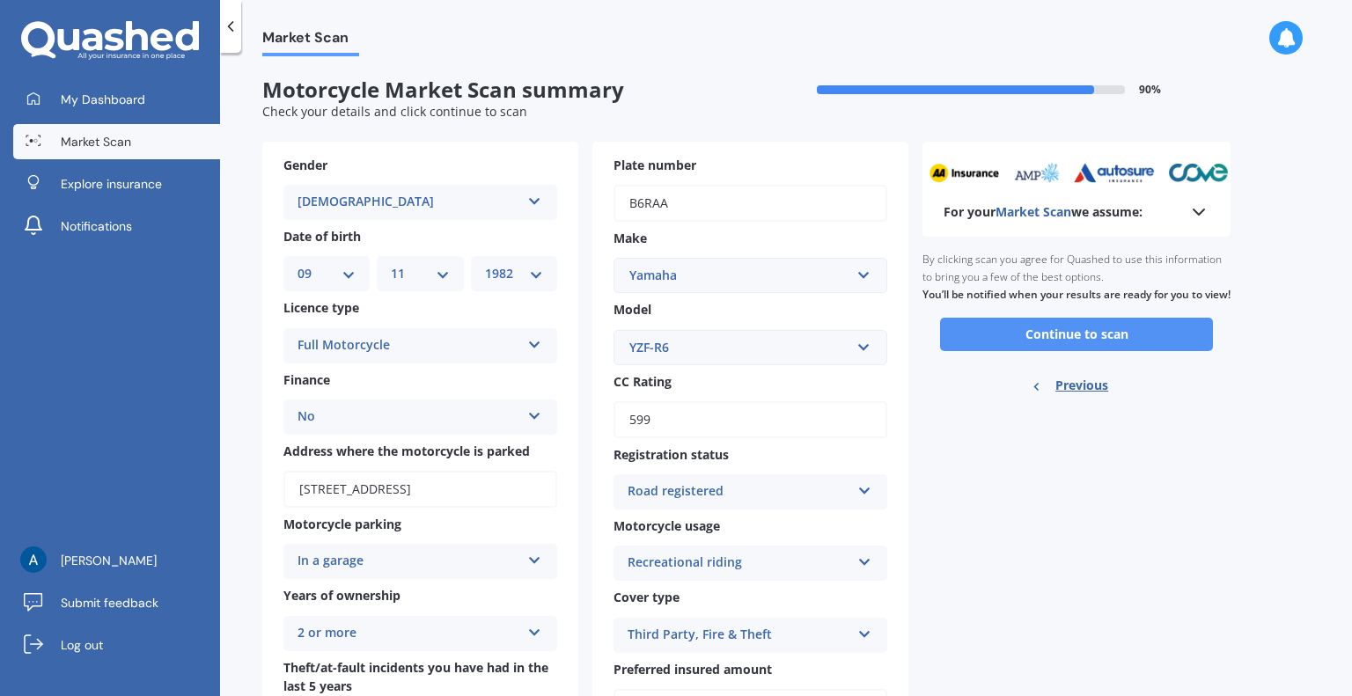
click at [1098, 350] on button "Continue to scan" at bounding box center [1076, 334] width 273 height 33
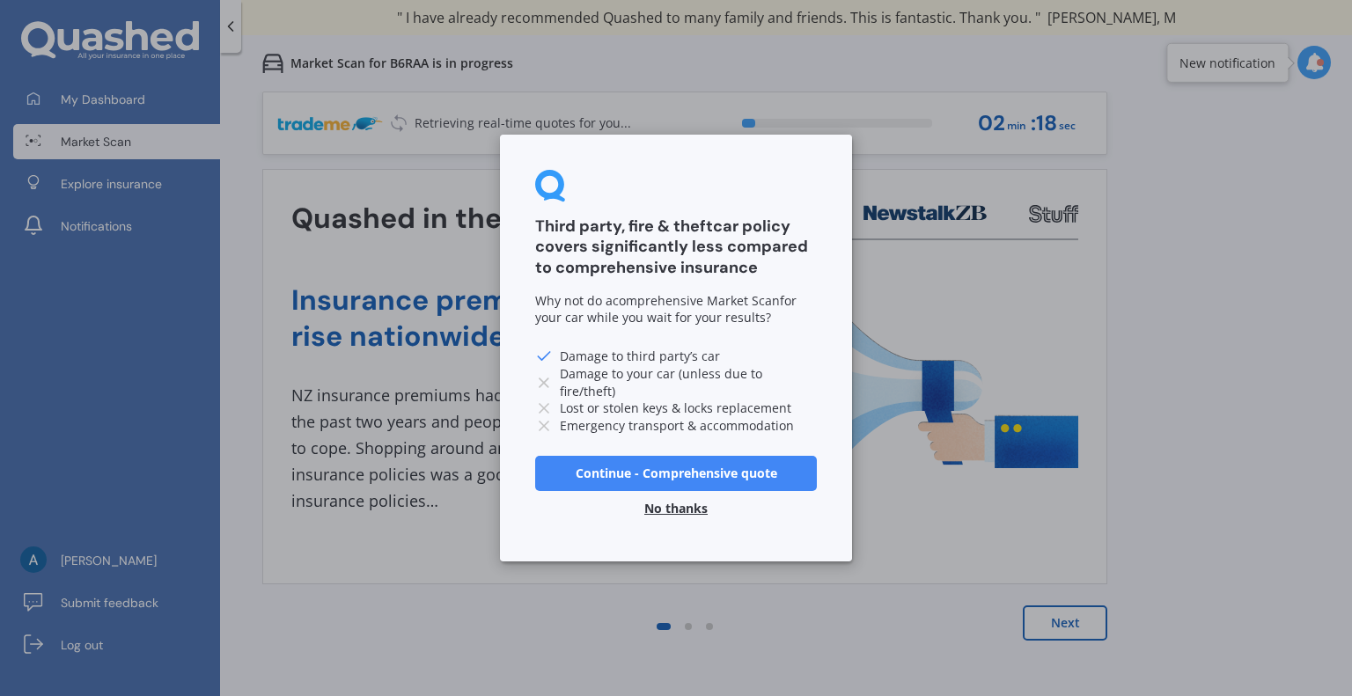
click at [688, 510] on button "No thanks" at bounding box center [676, 508] width 85 height 35
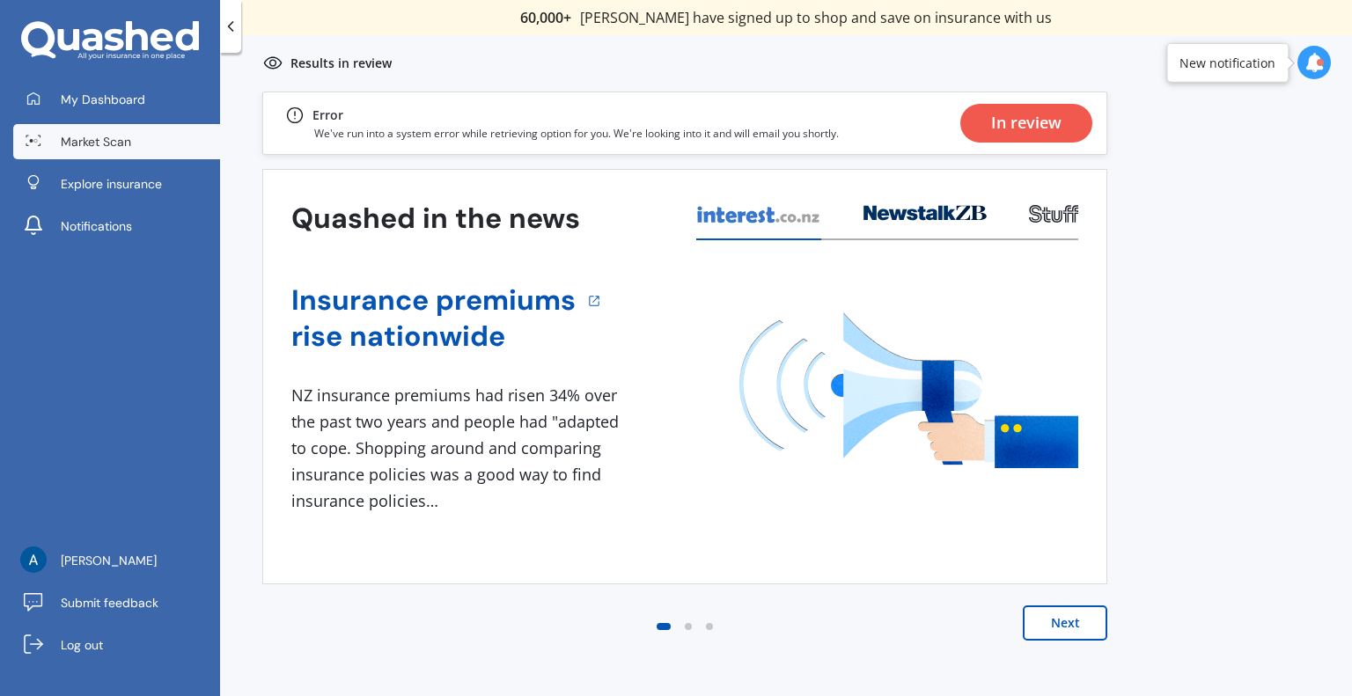
click at [92, 136] on span "Market Scan" at bounding box center [96, 142] width 70 height 18
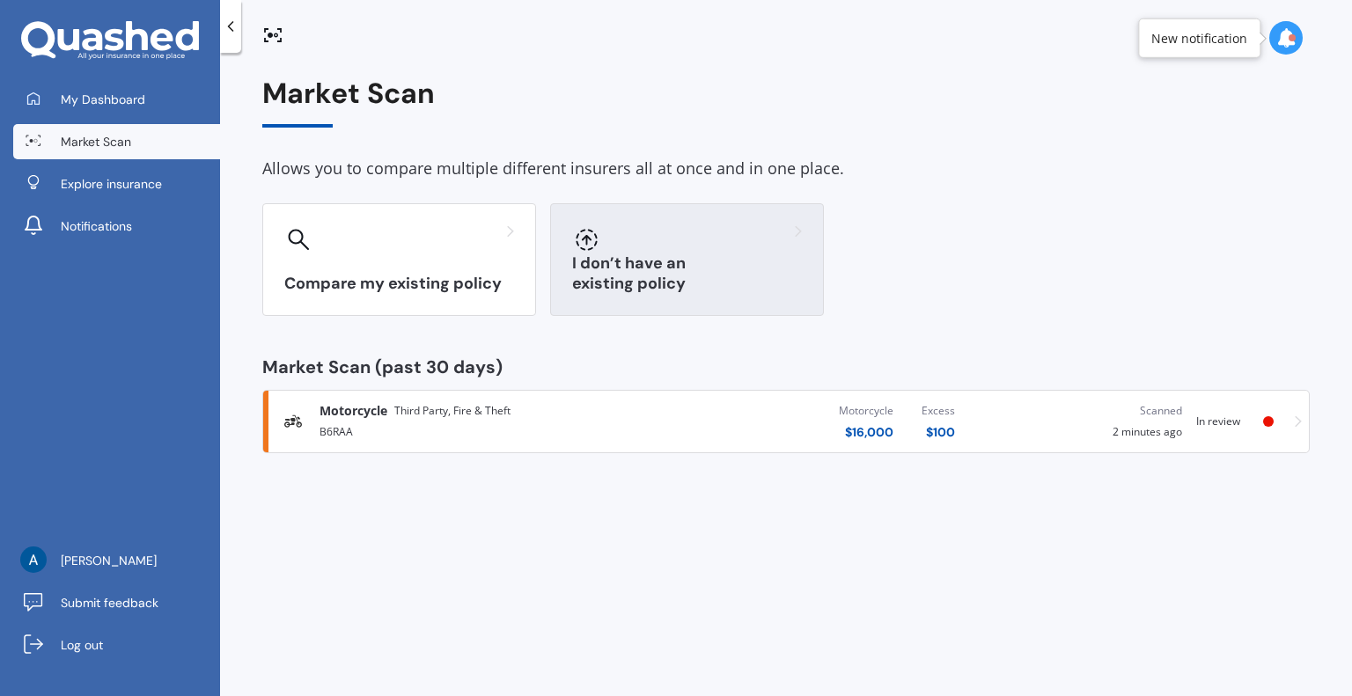
click at [618, 264] on div "I don’t have an existing policy" at bounding box center [687, 259] width 274 height 113
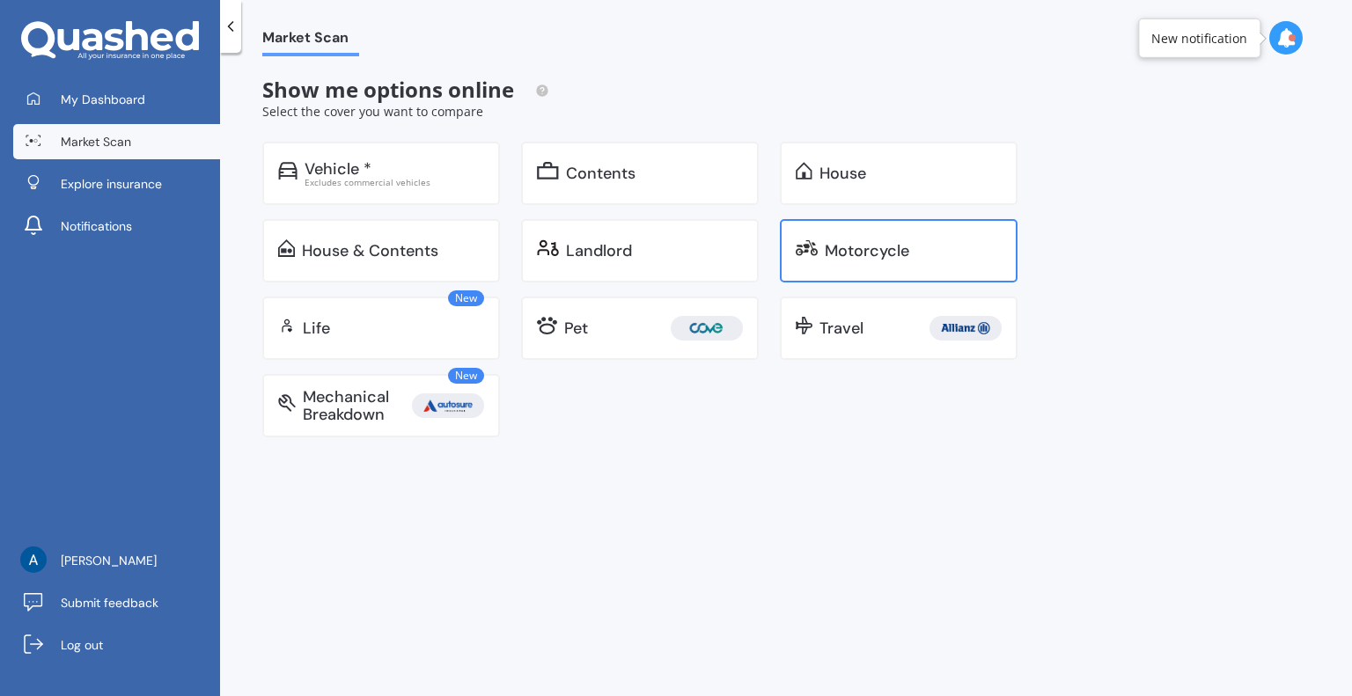
click at [841, 248] on div "Motorcycle" at bounding box center [867, 251] width 85 height 18
select select "09"
select select "11"
select select "1982"
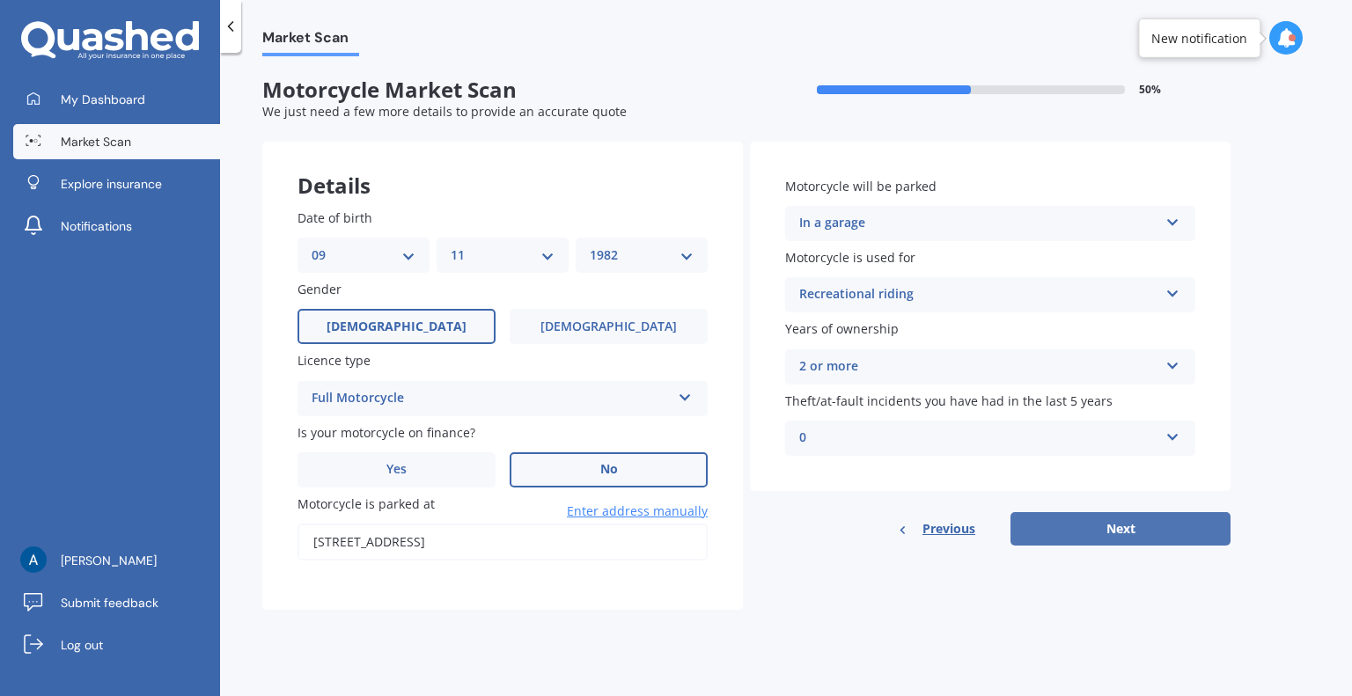
click at [1067, 521] on button "Next" at bounding box center [1121, 528] width 220 height 33
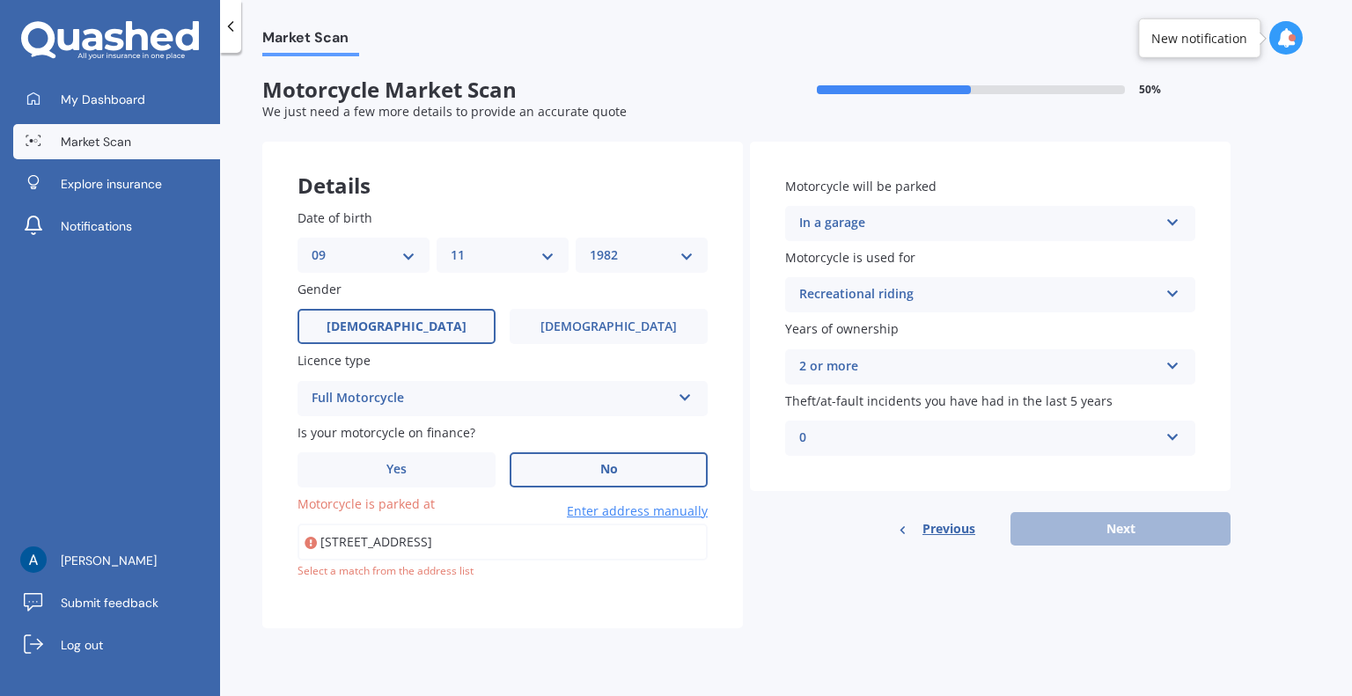
type input "[STREET_ADDRESS]"
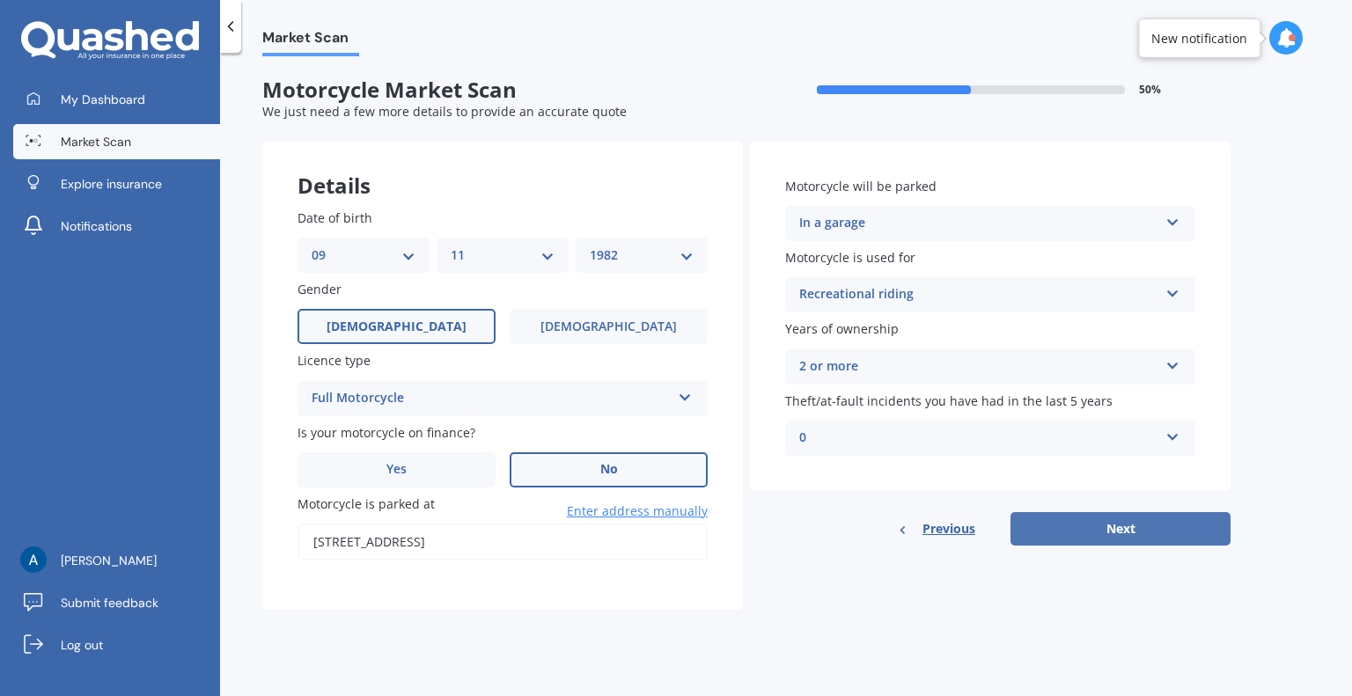
click at [1076, 528] on button "Next" at bounding box center [1121, 528] width 220 height 33
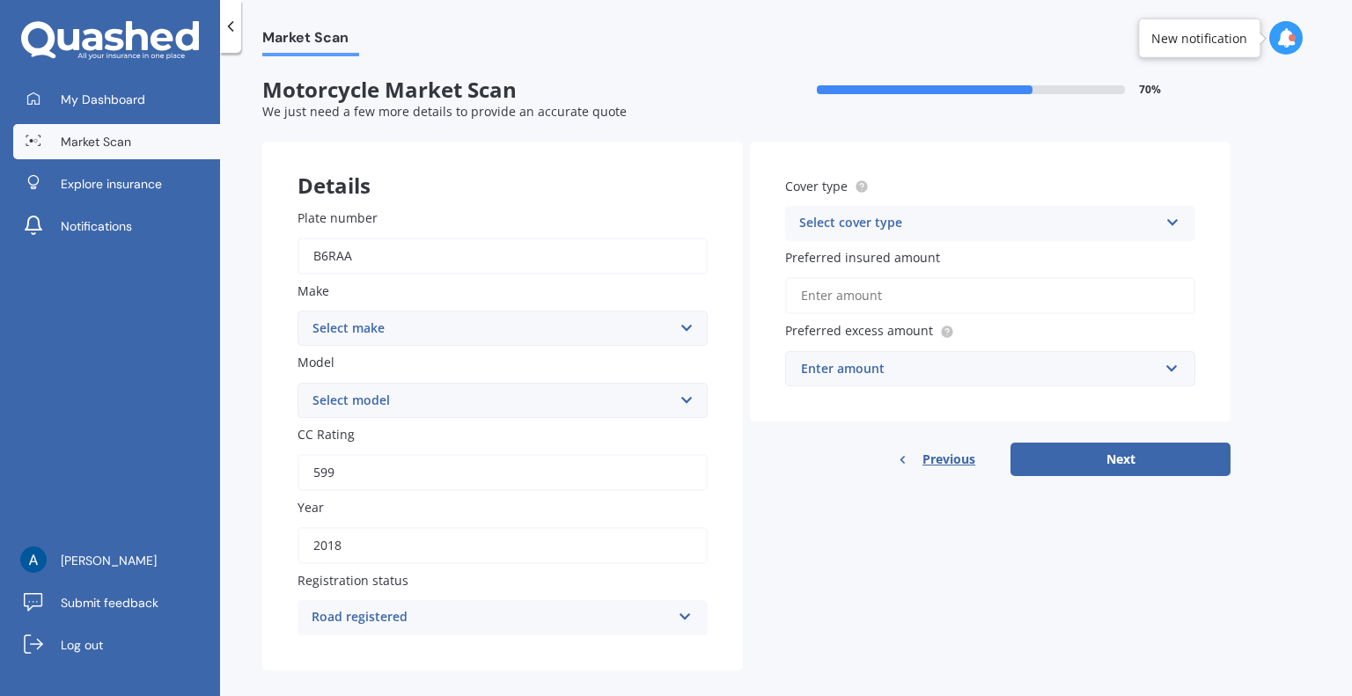
click at [937, 220] on div "Select cover type" at bounding box center [978, 223] width 359 height 21
click at [884, 257] on span "Comprehensive" at bounding box center [846, 257] width 93 height 17
click at [865, 294] on input "Preferred insured amount" at bounding box center [990, 295] width 410 height 37
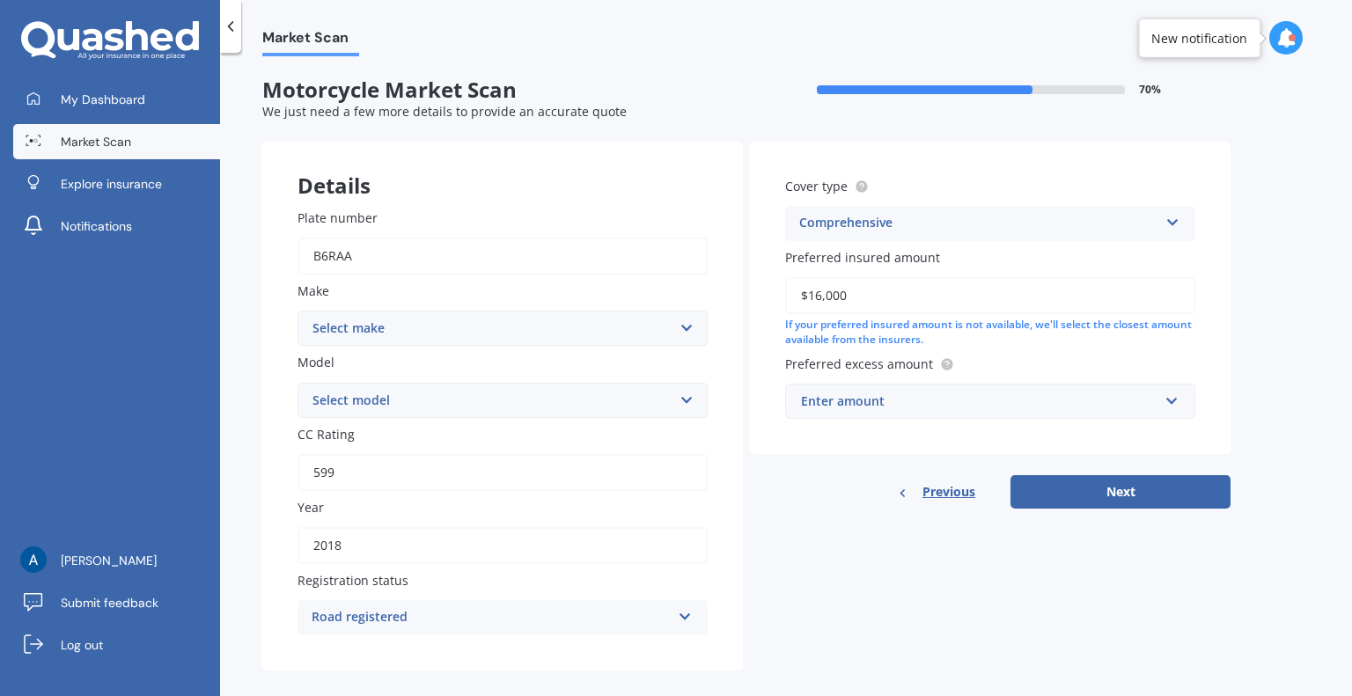
type input "$16,000"
click at [823, 492] on div "Previous Next" at bounding box center [990, 491] width 481 height 33
click at [1117, 497] on button "Next" at bounding box center [1121, 491] width 220 height 33
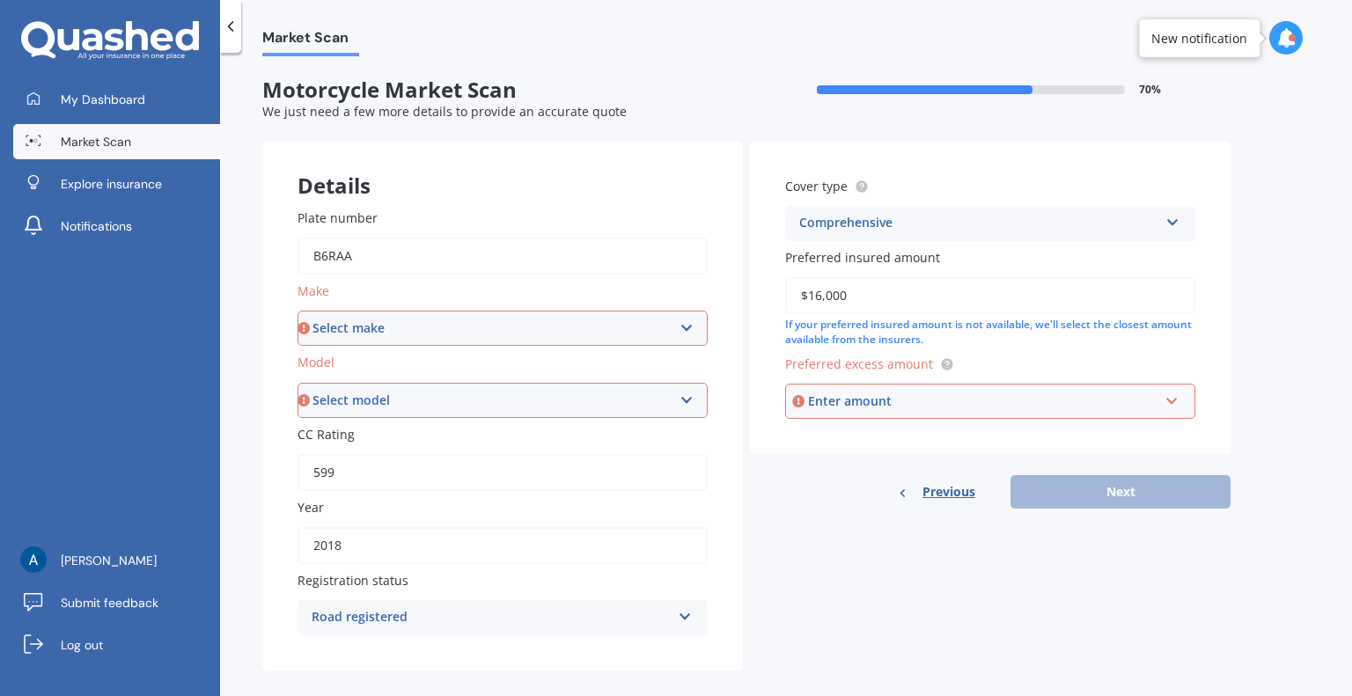
click at [1048, 407] on div "Enter amount" at bounding box center [983, 401] width 350 height 19
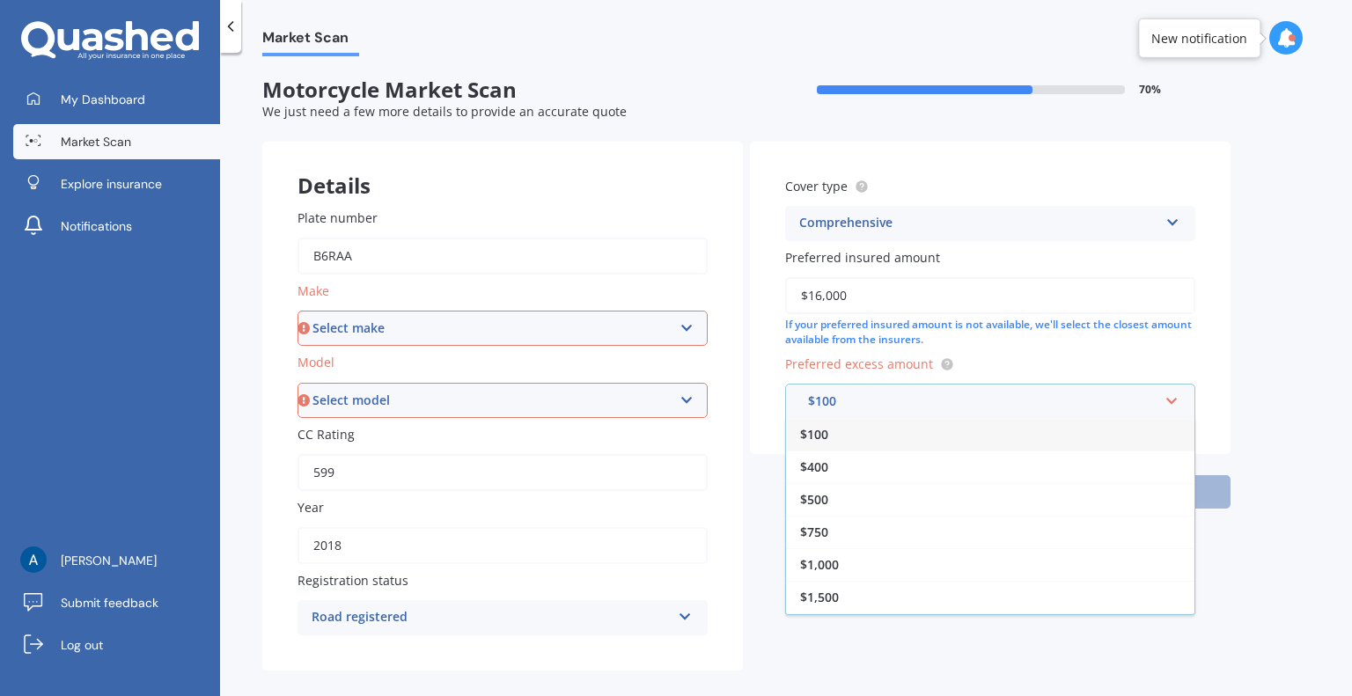
click at [855, 435] on div "$100" at bounding box center [990, 434] width 408 height 33
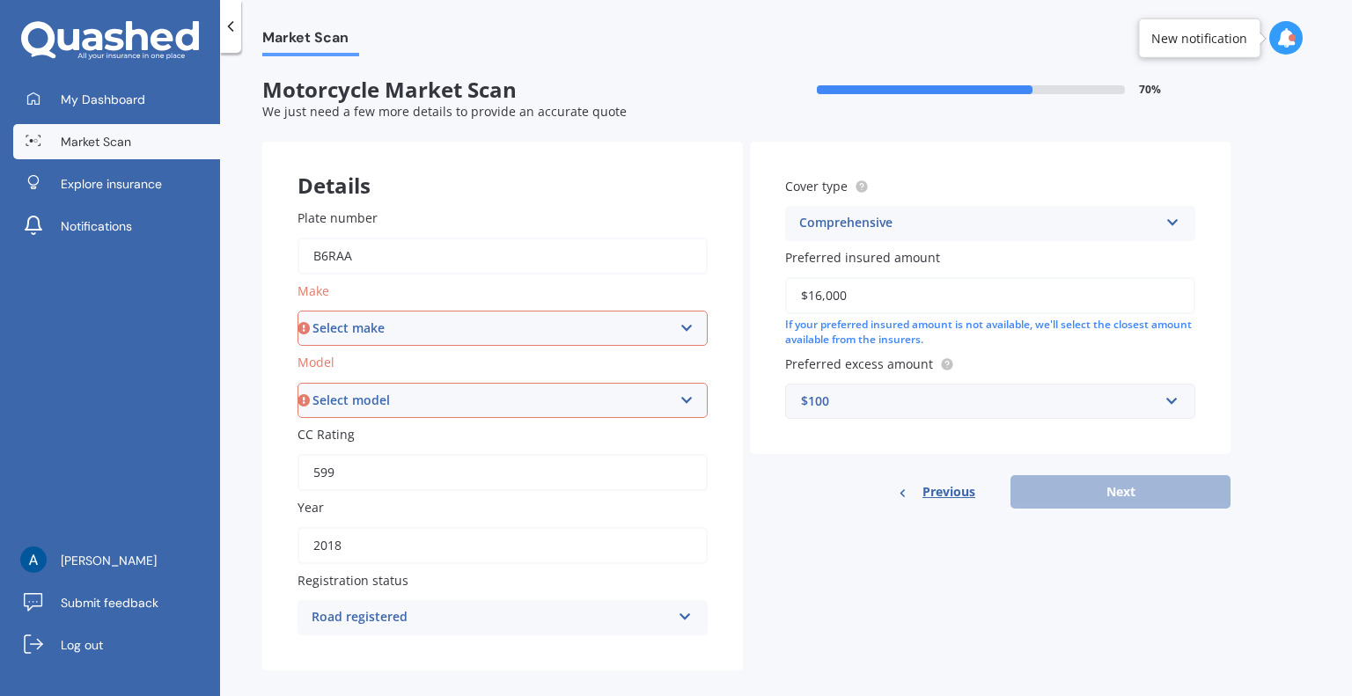
click at [835, 497] on div "Previous Next" at bounding box center [990, 491] width 481 height 33
click at [567, 330] on select "Select make BMW BUELL CAGIVA DUCATI ENFIELD HARLEY-DAVIDSON HONDA KAWASAKI MZ S…" at bounding box center [503, 328] width 410 height 35
select select "Yamaha"
click at [298, 311] on select "Select make BMW BUELL CAGIVA DUCATI ENFIELD HARLEY-DAVIDSON HONDA KAWASAKI MZ S…" at bounding box center [503, 328] width 410 height 35
click at [461, 406] on select "Select model" at bounding box center [503, 400] width 410 height 35
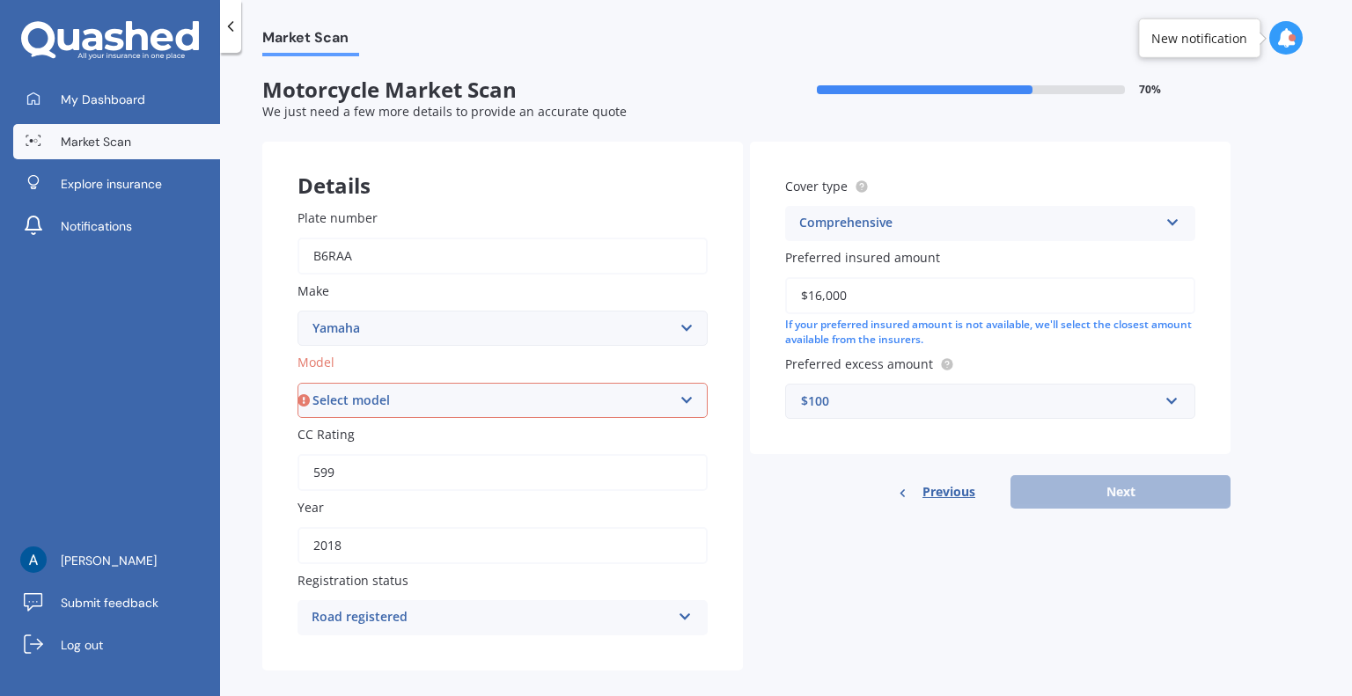
click at [269, 394] on div "Plate number B6RAA Make Select make BMW BUELL CAGIVA DUCATI ENFIELD HARLEY-DAVI…" at bounding box center [502, 422] width 481 height 498
click at [416, 389] on select "Select model" at bounding box center [503, 400] width 410 height 35
click at [427, 386] on select "Select model BEEWEE YW100 FJR1300A FJR1300AS - YCCS FZ-1N FZ1-S FZ6N FZ6R JOG -…" at bounding box center [503, 400] width 410 height 35
select select "YZF-R6"
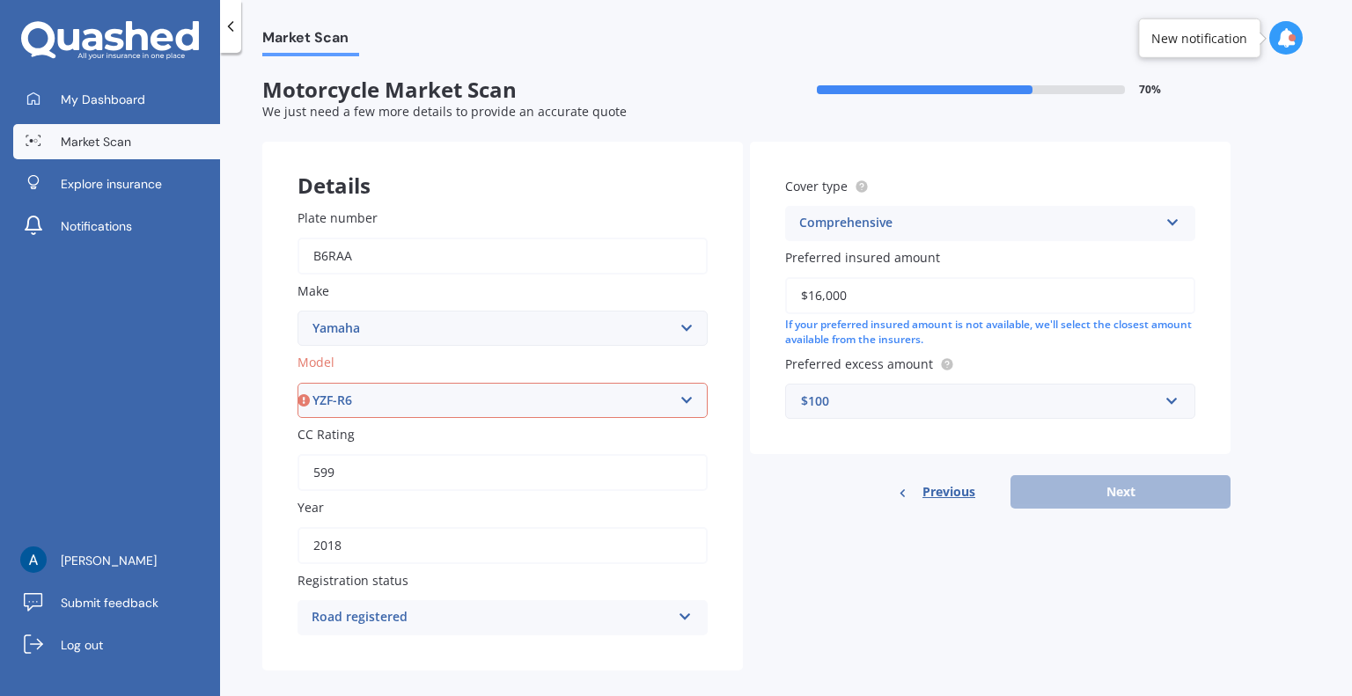
click at [298, 383] on select "Select model BEEWEE YW100 FJR1300A FJR1300AS - YCCS FZ-1N FZ1-S FZ6N FZ6R JOG -…" at bounding box center [503, 400] width 410 height 35
click at [1055, 496] on button "Next" at bounding box center [1121, 491] width 220 height 33
select select "09"
select select "11"
select select "1982"
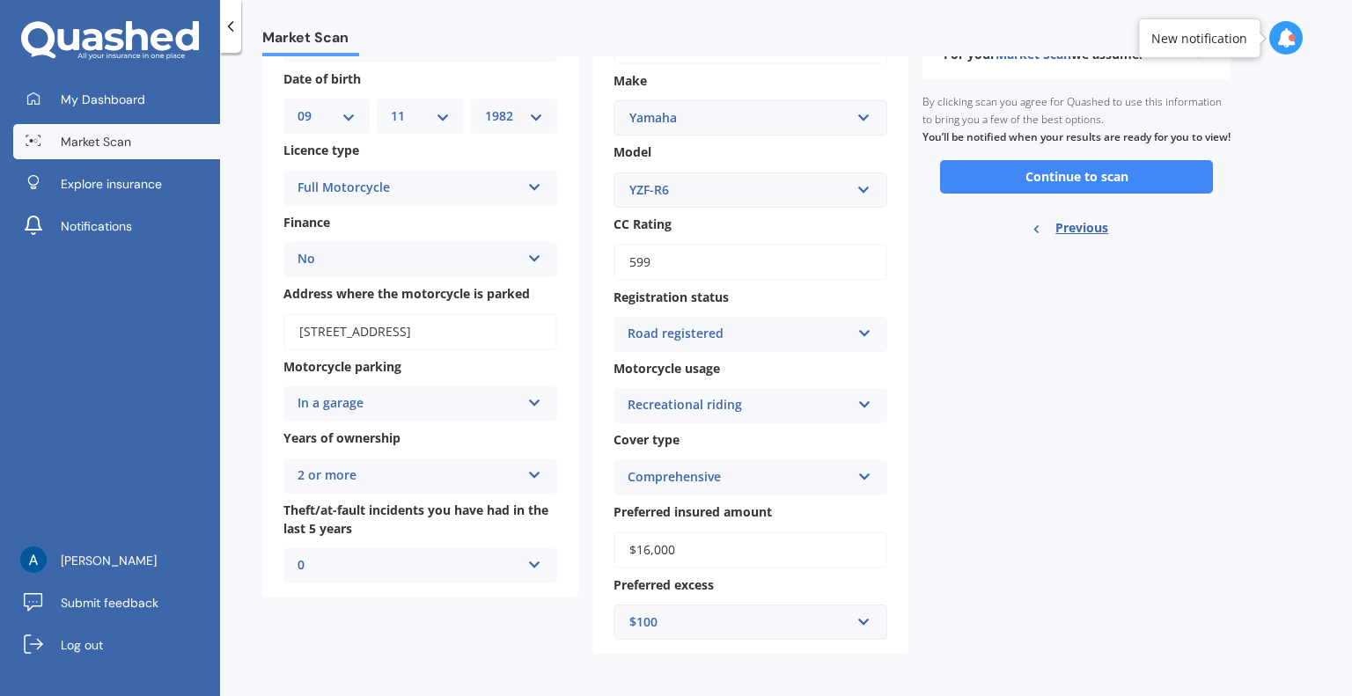
scroll to position [160, 0]
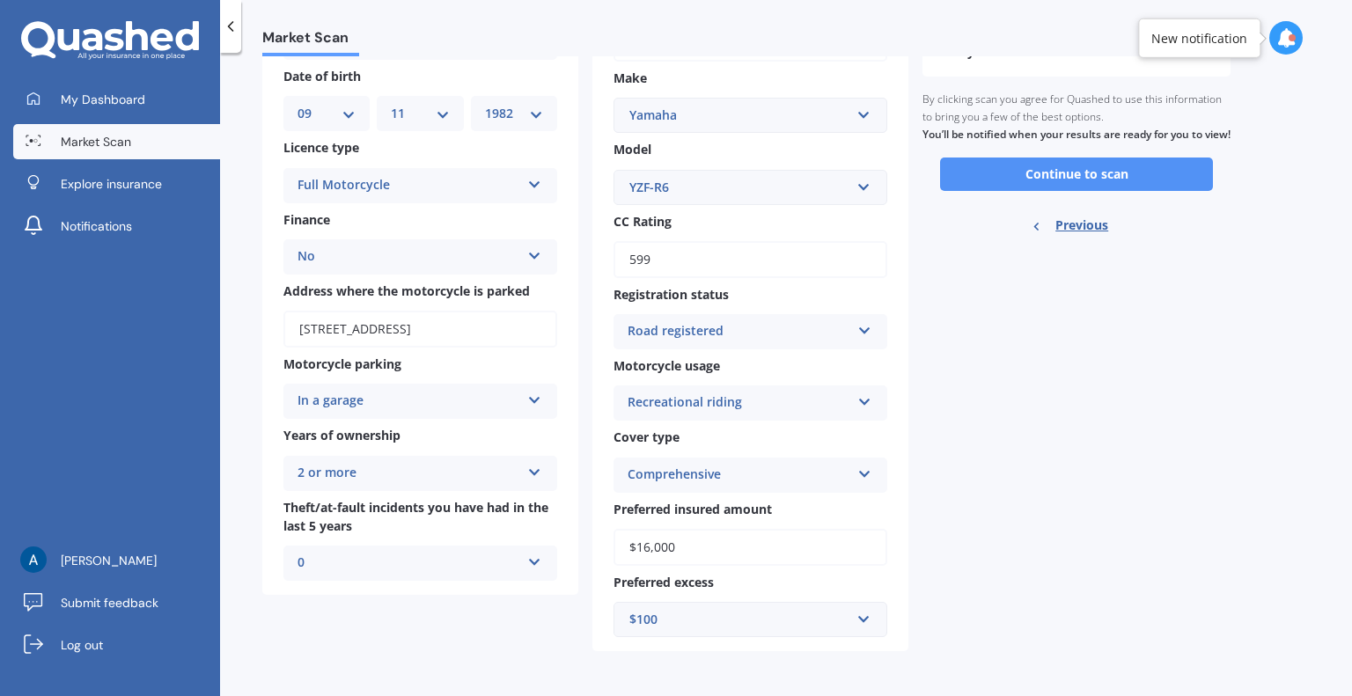
click at [1065, 191] on button "Continue to scan" at bounding box center [1076, 174] width 273 height 33
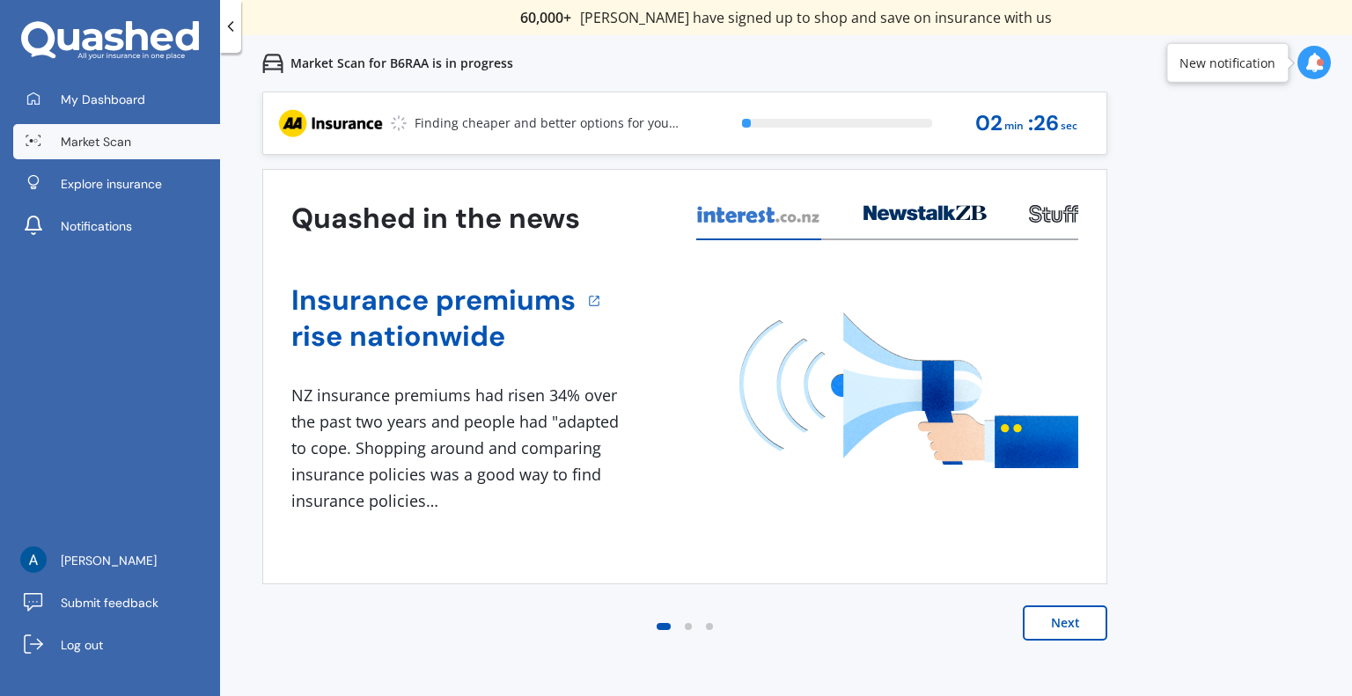
click at [1053, 632] on button "Next" at bounding box center [1065, 623] width 85 height 35
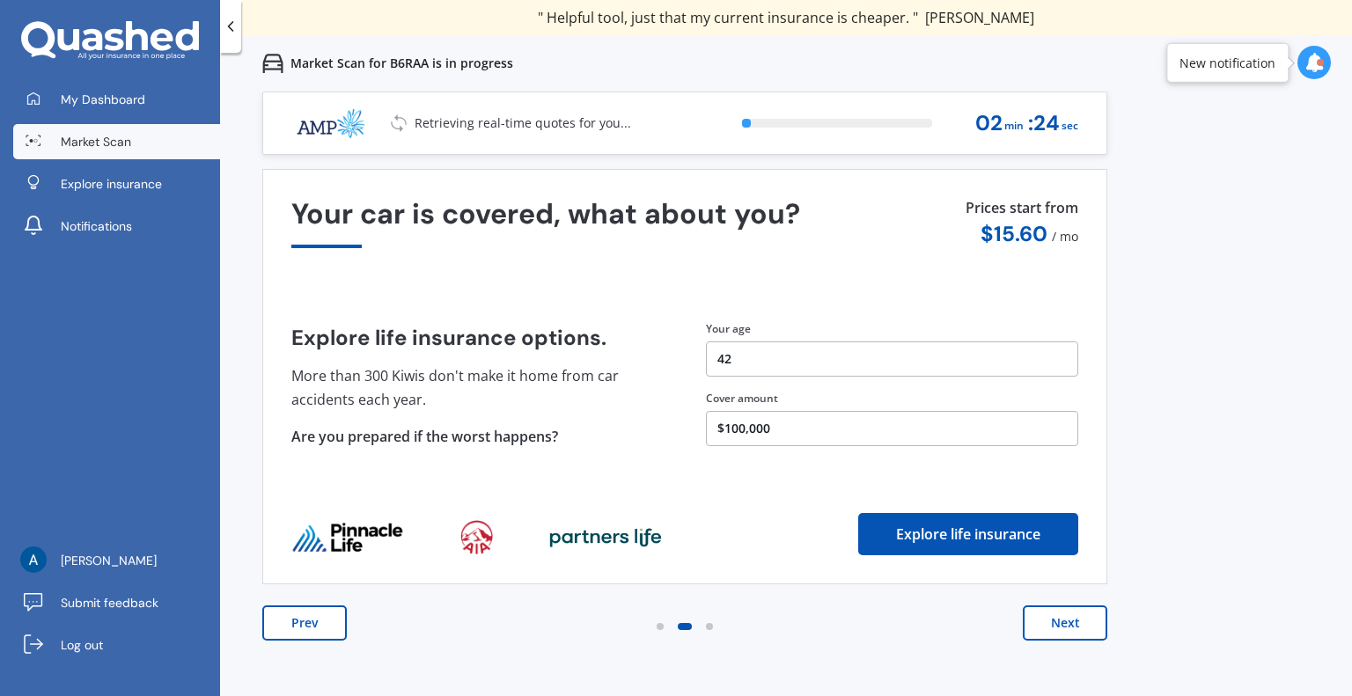
click at [1066, 626] on button "Next" at bounding box center [1065, 623] width 85 height 35
